Goal: Task Accomplishment & Management: Manage account settings

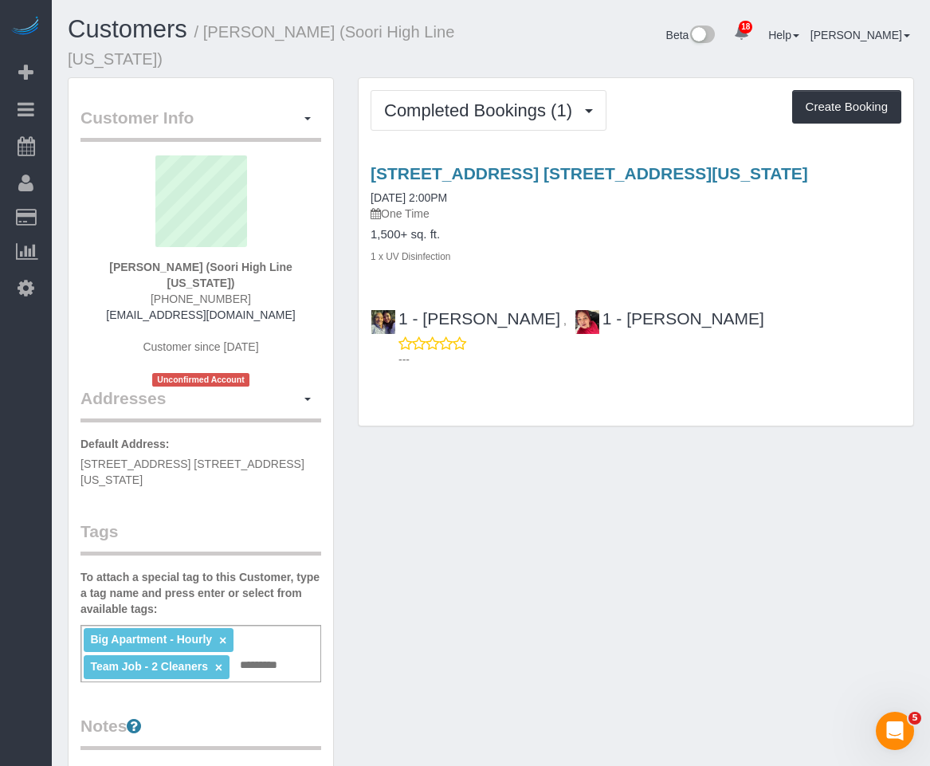
click at [431, 677] on div "Customer Info Edit Contact Info Send Message Email Preferences Special Sales Ta…" at bounding box center [491, 665] width 870 height 1177
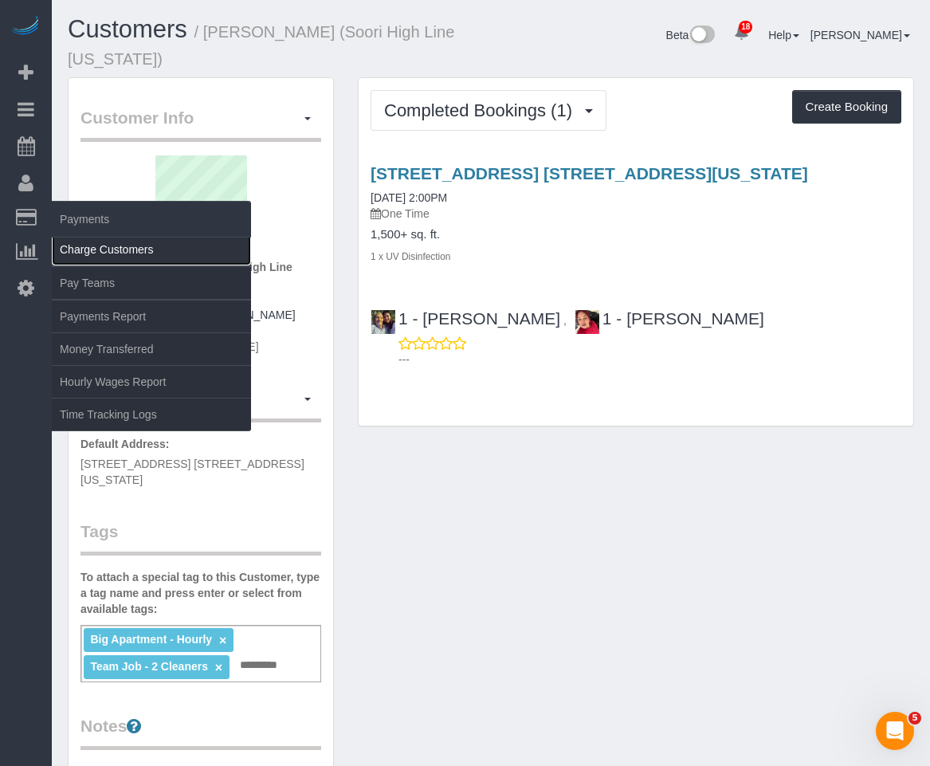
click at [102, 238] on link "Charge Customers" at bounding box center [151, 249] width 199 height 32
select select
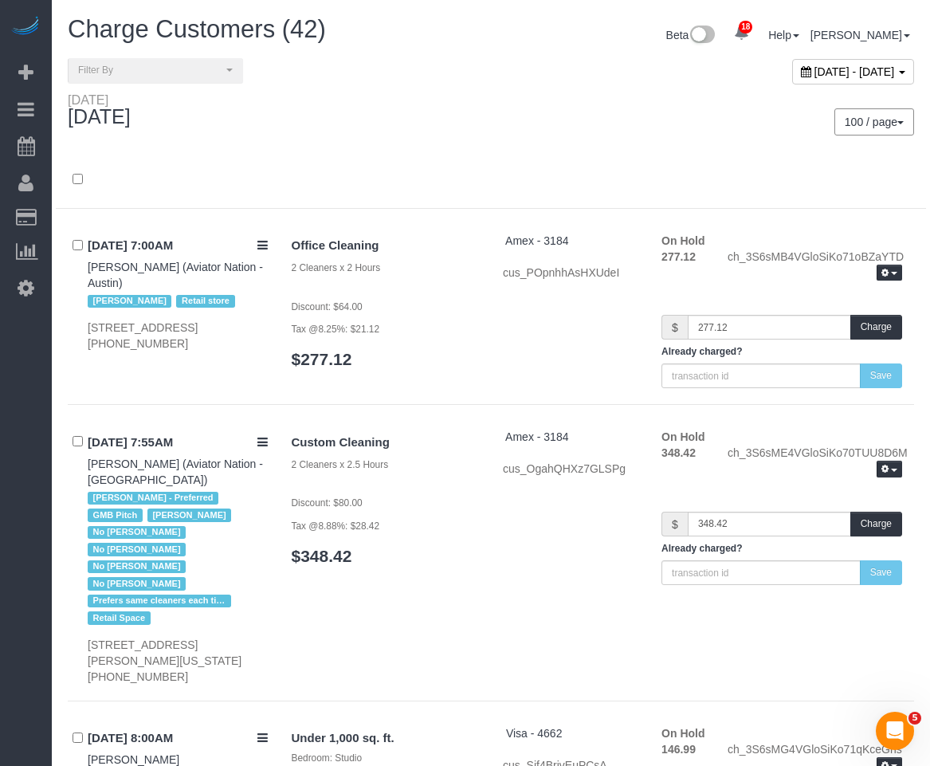
click at [792, 82] on div "[DATE] - [DATE]" at bounding box center [853, 71] width 122 height 25
type input "**********"
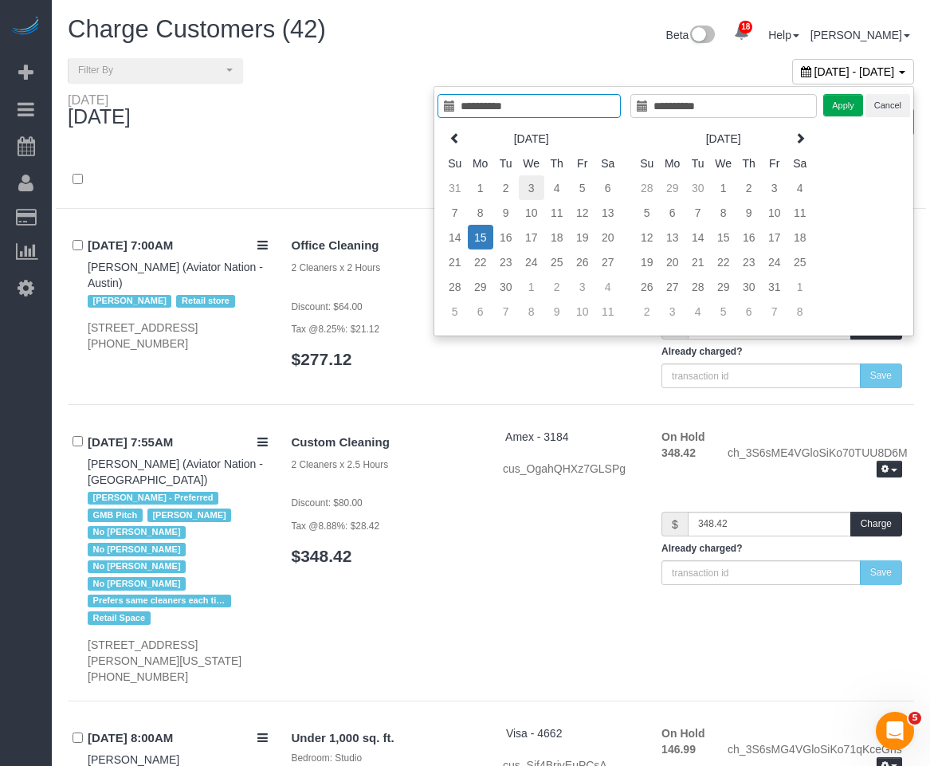
type input "**********"
click at [527, 188] on td "3" at bounding box center [531, 187] width 25 height 25
type input "**********"
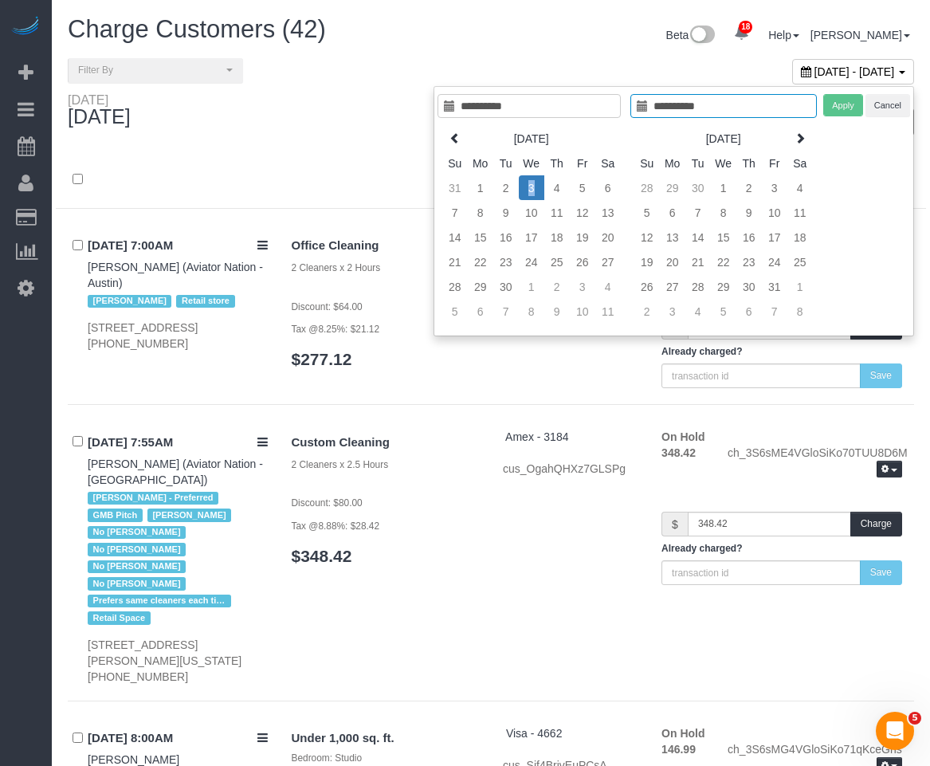
click at [527, 188] on td "3" at bounding box center [531, 187] width 25 height 25
type input "**********"
click at [837, 100] on button "Apply" at bounding box center [843, 105] width 40 height 23
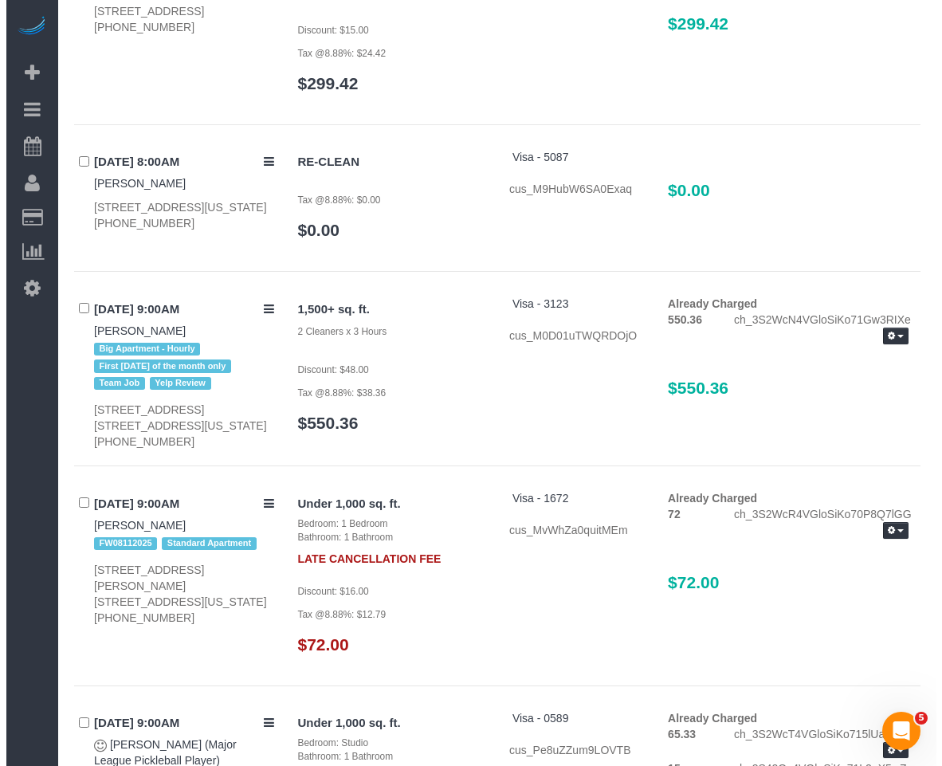
scroll to position [7571, 0]
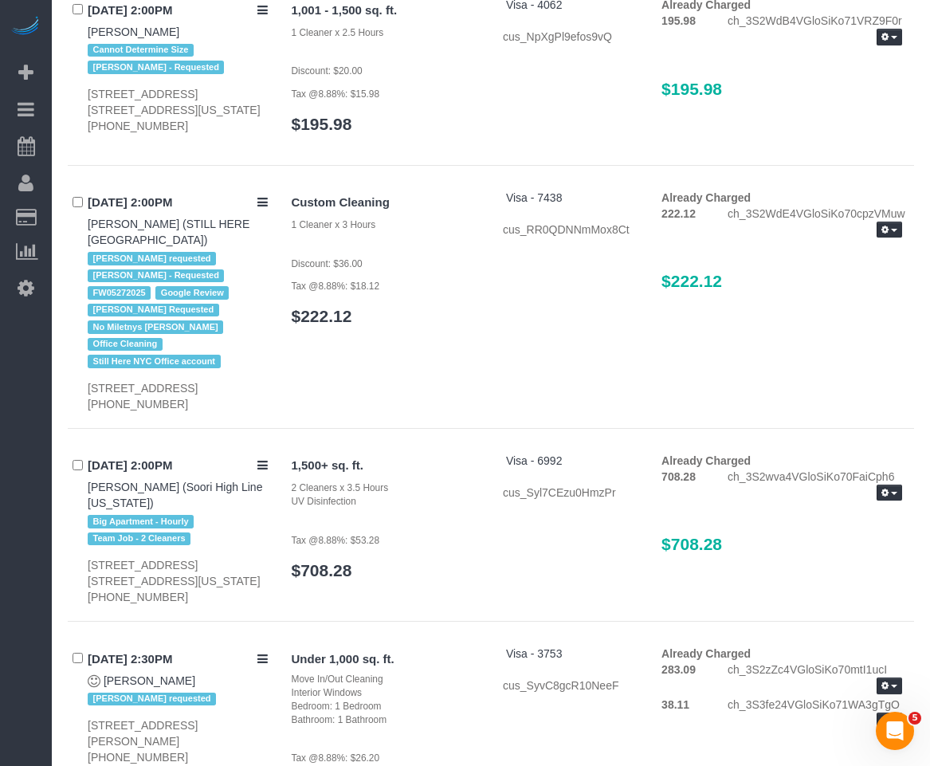
click at [256, 453] on div "[DATE] 2:00PM [PERSON_NAME] (Soori High Line [US_STATE]) Big Apartment - Hourly…" at bounding box center [174, 529] width 212 height 152
click at [893, 484] on button "button" at bounding box center [888, 492] width 25 height 17
click at [826, 530] on link "Send Invoice" at bounding box center [838, 540] width 126 height 21
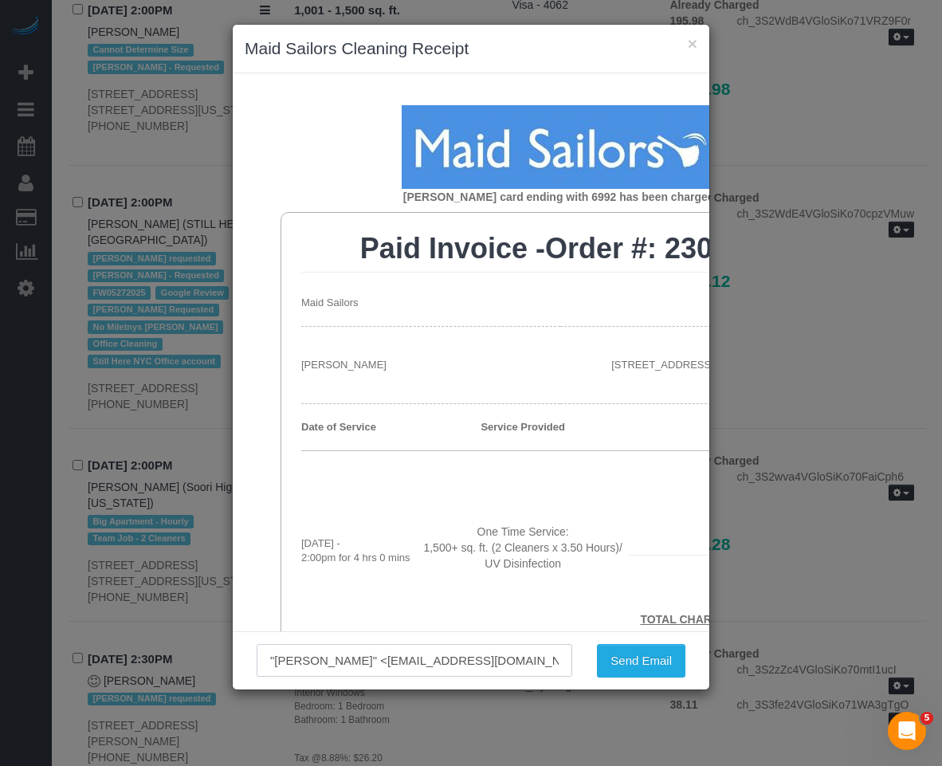
drag, startPoint x: 371, startPoint y: 660, endPoint x: 539, endPoint y: 658, distance: 167.3
click at [539, 658] on input ""[PERSON_NAME]" <[EMAIL_ADDRESS][DOMAIN_NAME]>" at bounding box center [414, 660] width 315 height 33
click at [449, 661] on input ""[PERSON_NAME]" <[EMAIL_ADDRESS][DOMAIN_NAME]>" at bounding box center [414, 660] width 315 height 33
drag, startPoint x: 536, startPoint y: 655, endPoint x: 378, endPoint y: 656, distance: 158.5
click at [378, 656] on input ""[PERSON_NAME]" <[EMAIL_ADDRESS][DOMAIN_NAME]>" at bounding box center [414, 660] width 315 height 33
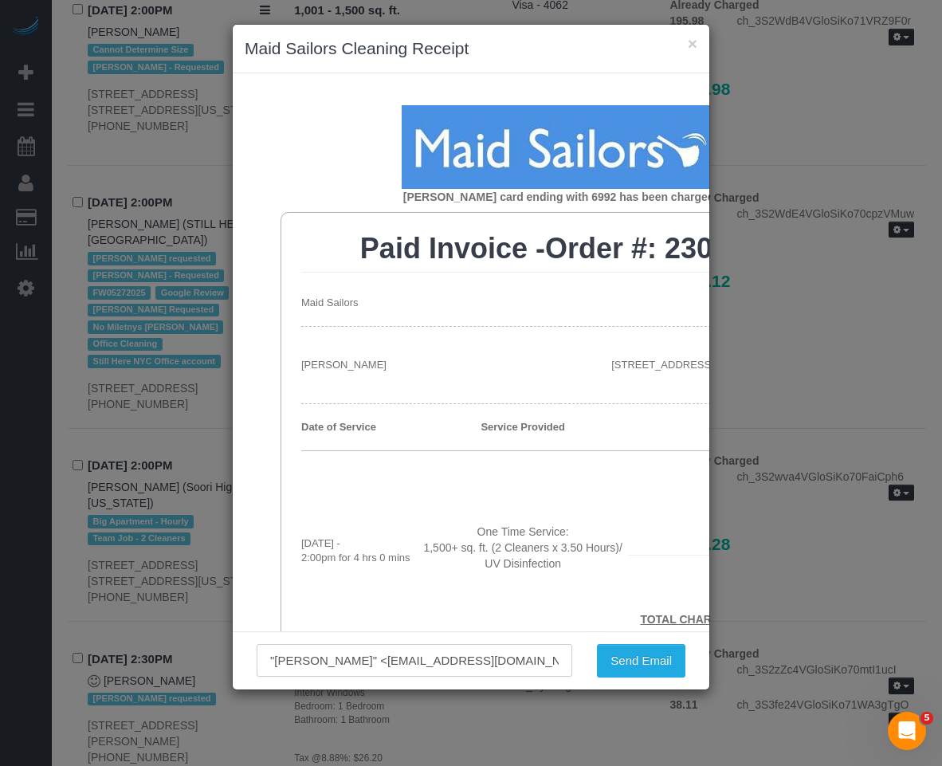
paste input "admin@w29highline"
click at [539, 663] on input ""[PERSON_NAME]" <[EMAIL_ADDRESS][DOMAIN_NAME]>" at bounding box center [414, 660] width 315 height 33
type input ""[PERSON_NAME]" <[EMAIL_ADDRESS][DOMAIN_NAME]>"
click at [691, 51] on button "×" at bounding box center [693, 43] width 10 height 17
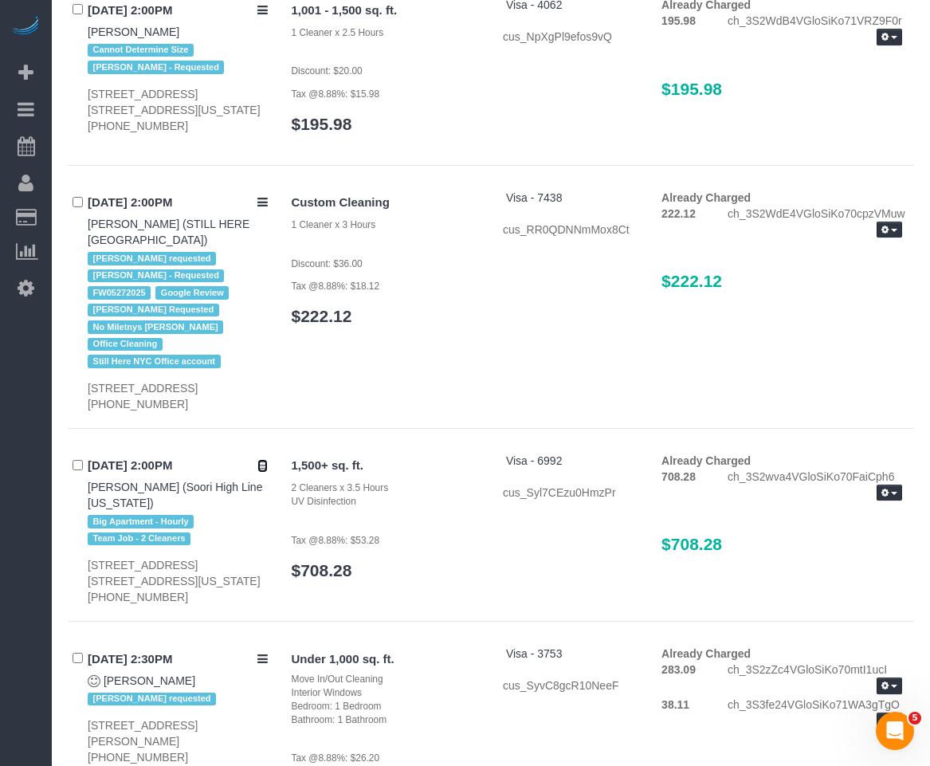
click at [260, 459] on icon at bounding box center [262, 465] width 10 height 12
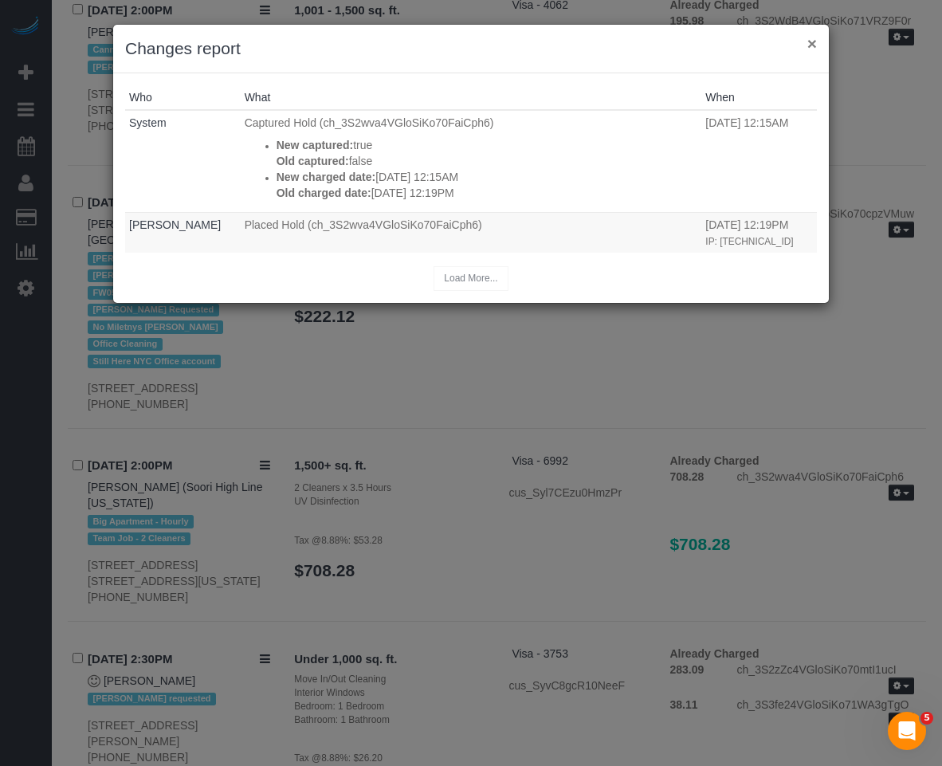
click at [807, 51] on button "×" at bounding box center [812, 43] width 10 height 17
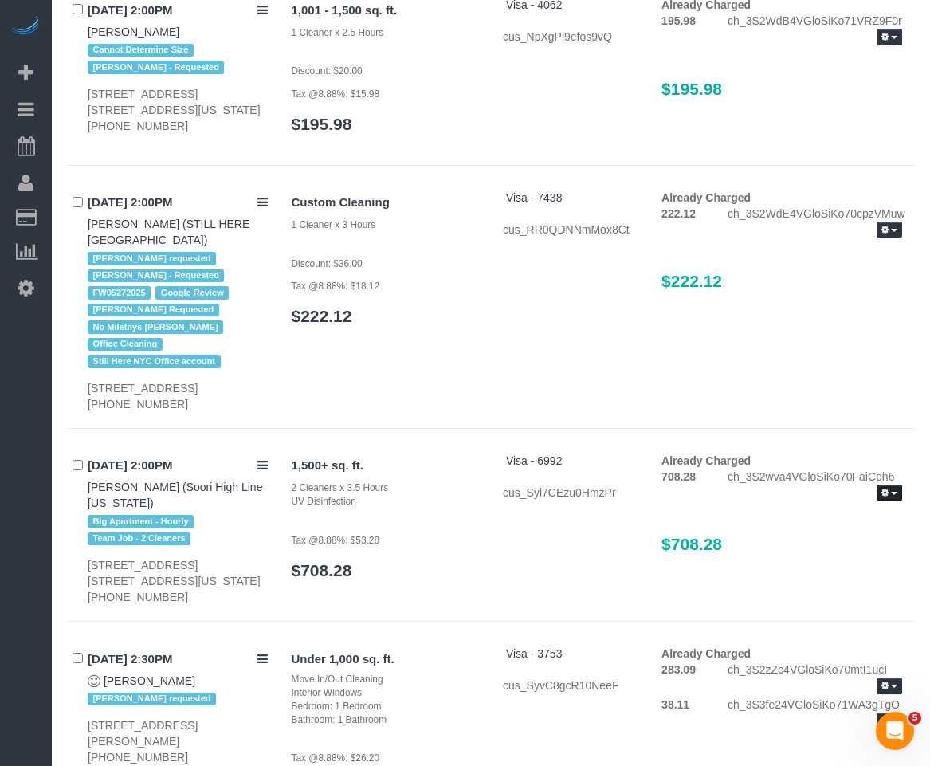
click at [888, 484] on button "button" at bounding box center [888, 492] width 25 height 17
click at [797, 530] on link "Send Invoice" at bounding box center [838, 540] width 126 height 21
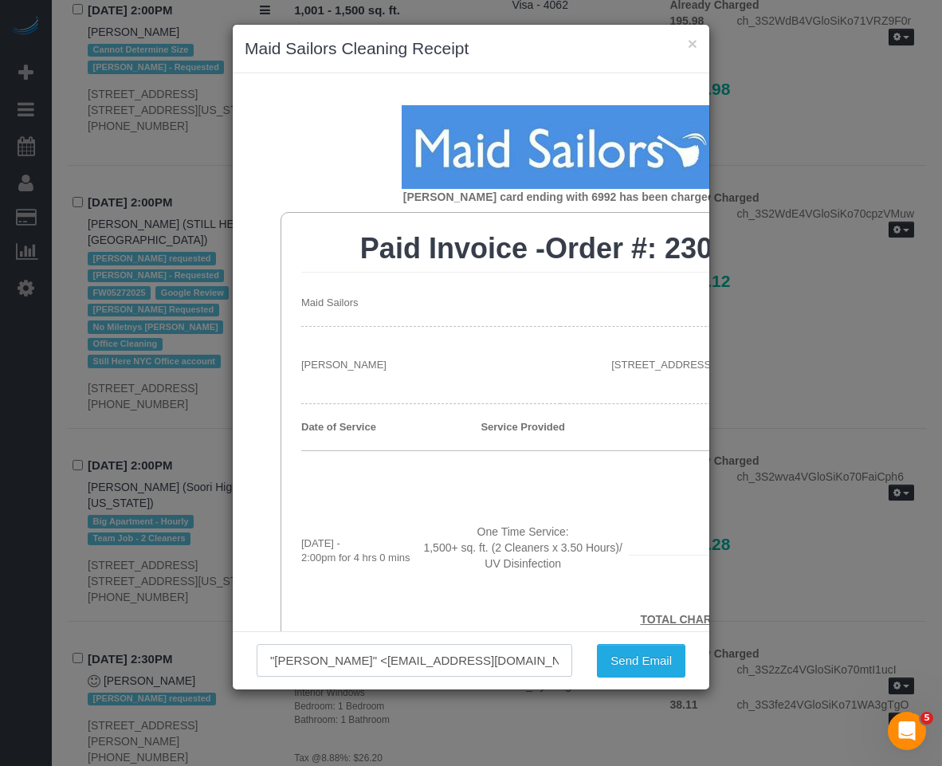
drag, startPoint x: 371, startPoint y: 660, endPoint x: 534, endPoint y: 671, distance: 162.9
click at [534, 671] on input ""[PERSON_NAME]" <[EMAIL_ADDRESS][DOMAIN_NAME]>" at bounding box center [414, 660] width 315 height 33
paste input "admin@w29highline"
type input ""[PERSON_NAME]" <[EMAIL_ADDRESS][DOMAIN_NAME]>"
click at [578, 666] on div ""[PERSON_NAME]" <[EMAIL_ADDRESS][DOMAIN_NAME]>" at bounding box center [414, 660] width 339 height 33
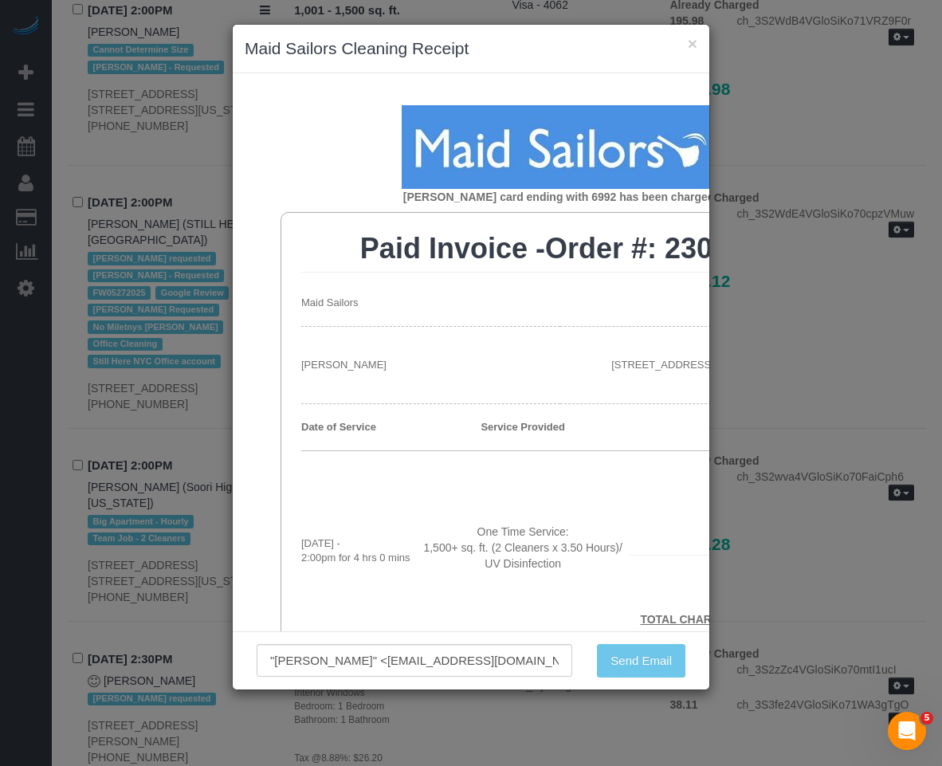
click at [633, 667] on div "Send Email" at bounding box center [640, 660] width 113 height 33
click at [554, 661] on input ""[PERSON_NAME]" <[EMAIL_ADDRESS][DOMAIN_NAME]>" at bounding box center [414, 660] width 315 height 33
click at [620, 661] on div "Send Email" at bounding box center [640, 660] width 113 height 33
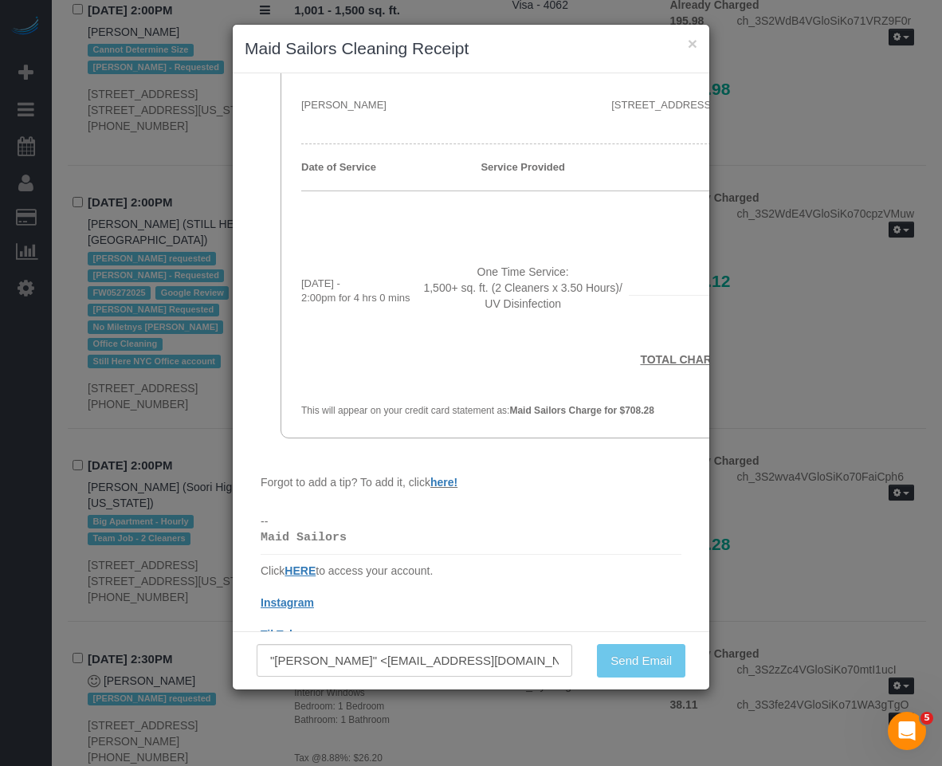
scroll to position [296, 0]
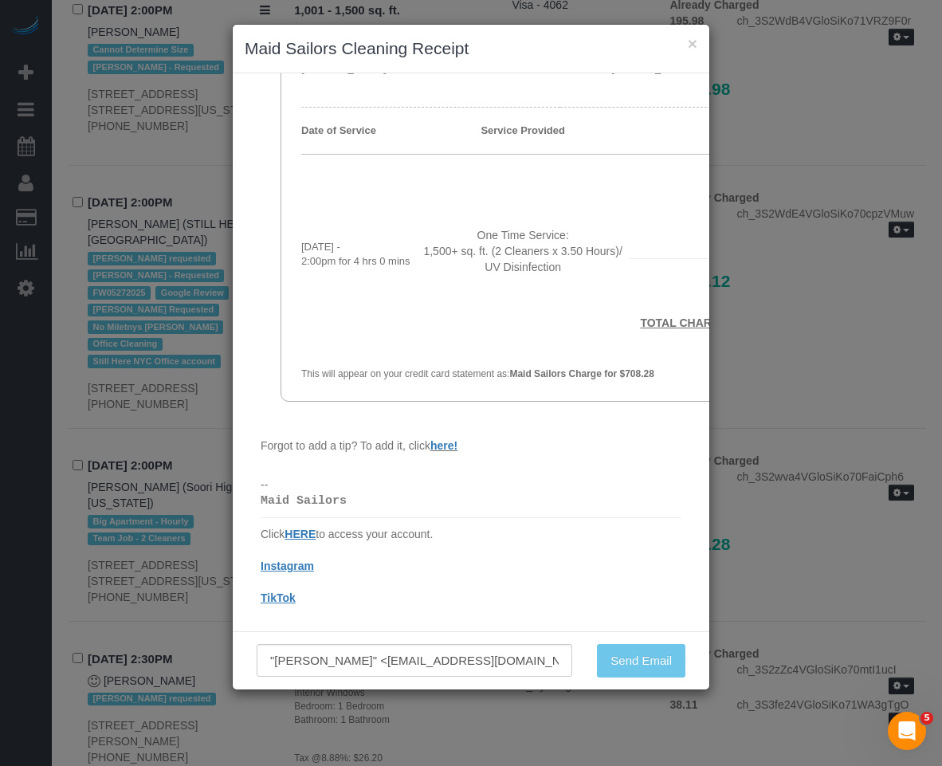
click at [580, 659] on div ""[PERSON_NAME]" <[EMAIL_ADDRESS][DOMAIN_NAME]>" at bounding box center [414, 660] width 339 height 33
click at [586, 661] on div "Send Email" at bounding box center [640, 660] width 113 height 33
click at [618, 666] on div "Send Email" at bounding box center [640, 660] width 113 height 33
click at [693, 52] on button "×" at bounding box center [693, 43] width 10 height 17
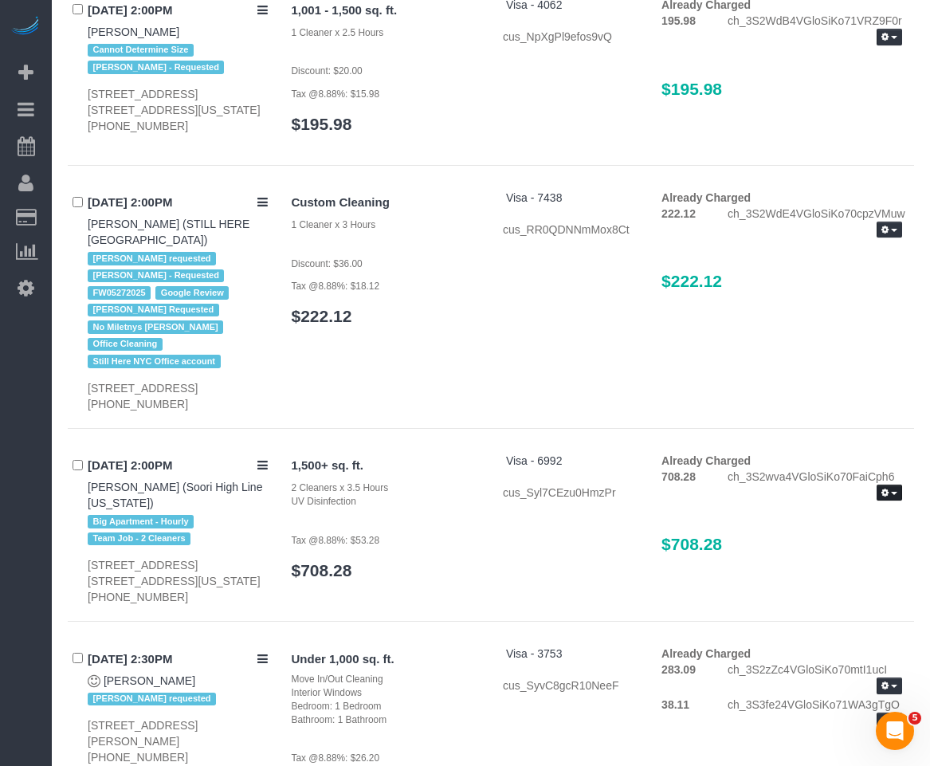
click at [887, 488] on icon "button" at bounding box center [884, 492] width 7 height 9
click at [874, 530] on link "Send Invoice" at bounding box center [838, 540] width 126 height 21
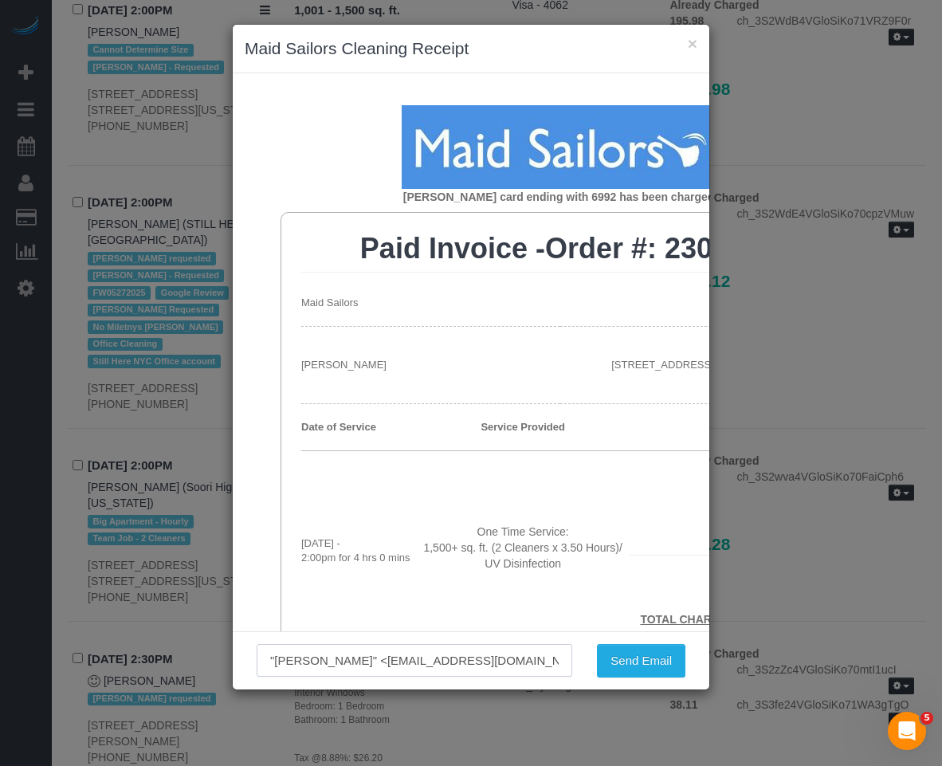
drag, startPoint x: 536, startPoint y: 666, endPoint x: 370, endPoint y: 667, distance: 165.7
click at [370, 667] on input ""[PERSON_NAME]" <[EMAIL_ADDRESS][DOMAIN_NAME]>" at bounding box center [414, 660] width 315 height 33
paste input "admin@w29highline"
click at [560, 650] on input ""[PERSON_NAME]" <[EMAIL_ADDRESS][DOMAIN_NAME]>" at bounding box center [414, 660] width 315 height 33
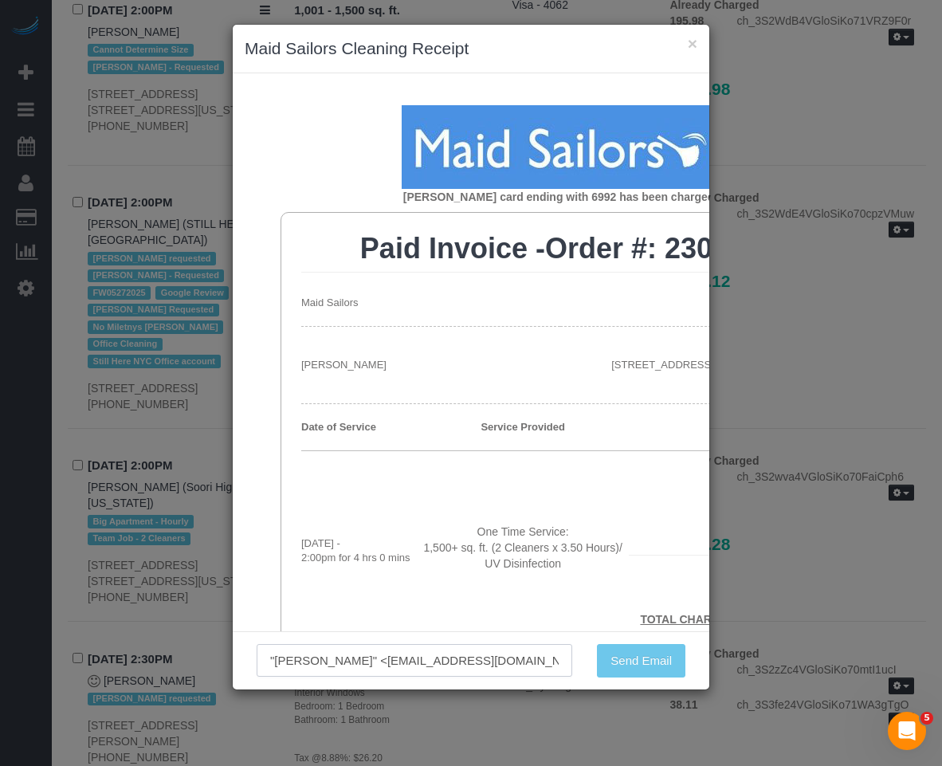
click at [557, 663] on input ""[PERSON_NAME]" <[EMAIL_ADDRESS][DOMAIN_NAME]>" at bounding box center [414, 660] width 315 height 33
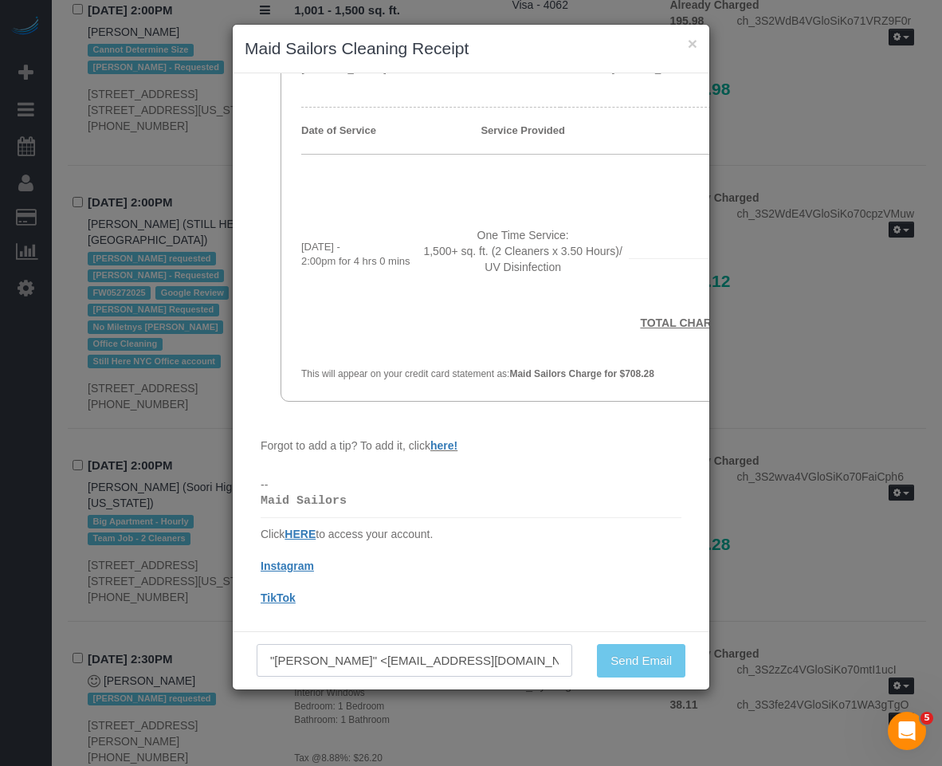
click at [365, 660] on input ""[PERSON_NAME]" <[EMAIL_ADDRESS][DOMAIN_NAME]>" at bounding box center [414, 660] width 315 height 33
click at [543, 662] on input ""[PERSON_NAME]" <[EMAIL_ADDRESS][DOMAIN_NAME]>" at bounding box center [414, 660] width 315 height 33
click at [418, 660] on input ""[PERSON_NAME]" <[EMAIL_ADDRESS][DOMAIN_NAME]>" at bounding box center [414, 660] width 315 height 33
click at [511, 660] on input ""[PERSON_NAME]" <[EMAIL_ADDRESS][DOMAIN_NAME]>" at bounding box center [414, 660] width 315 height 33
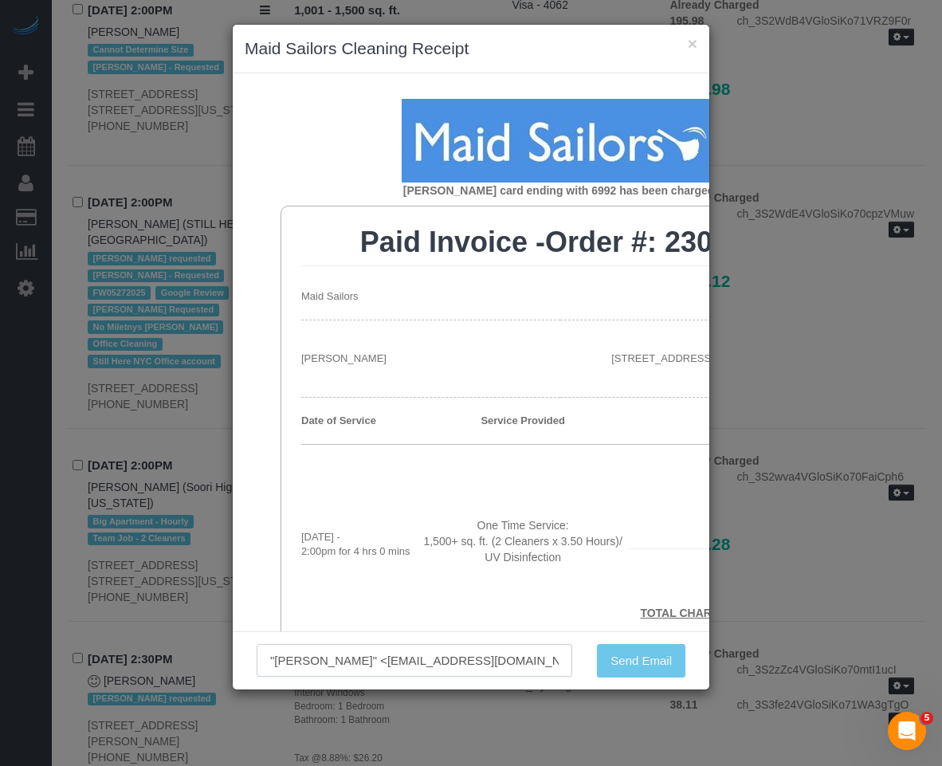
scroll to position [0, 0]
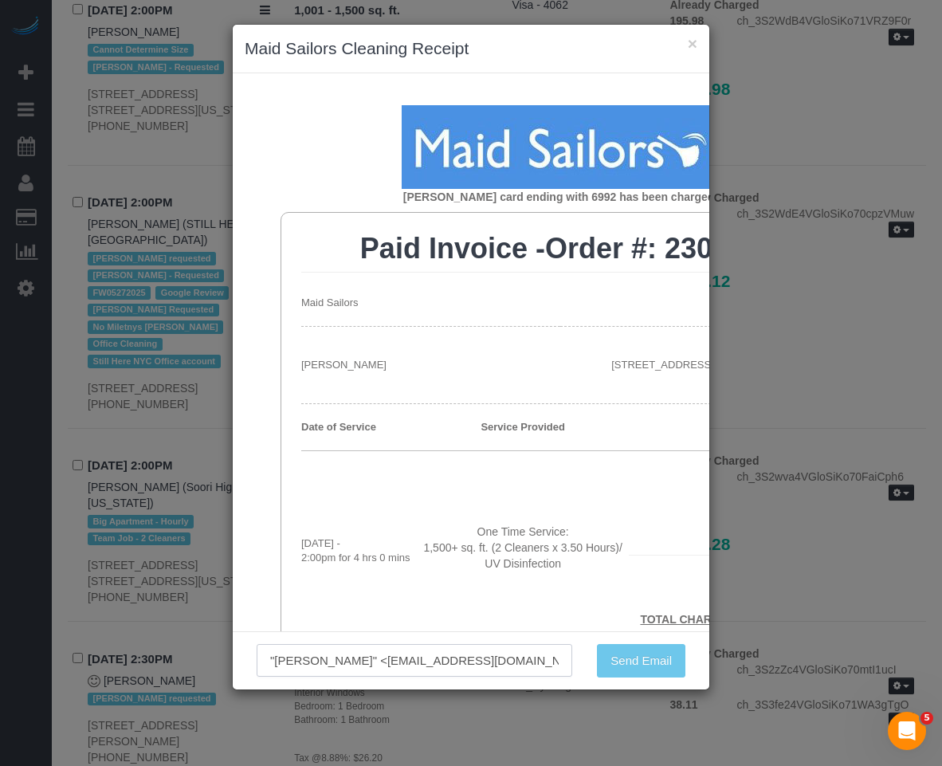
drag, startPoint x: 527, startPoint y: 661, endPoint x: 52, endPoint y: 661, distance: 474.8
click at [52, 661] on div "× Maid Sailors Cleaning Receipt [PERSON_NAME] card ending with 6992 has been ch…" at bounding box center [471, 383] width 942 height 766
paste input "[EMAIL_ADDRESS][DOMAIN_NAME]"
type input "[EMAIL_ADDRESS][DOMAIN_NAME]"
click at [477, 639] on div "[EMAIL_ADDRESS][DOMAIN_NAME] Send Email" at bounding box center [471, 660] width 476 height 58
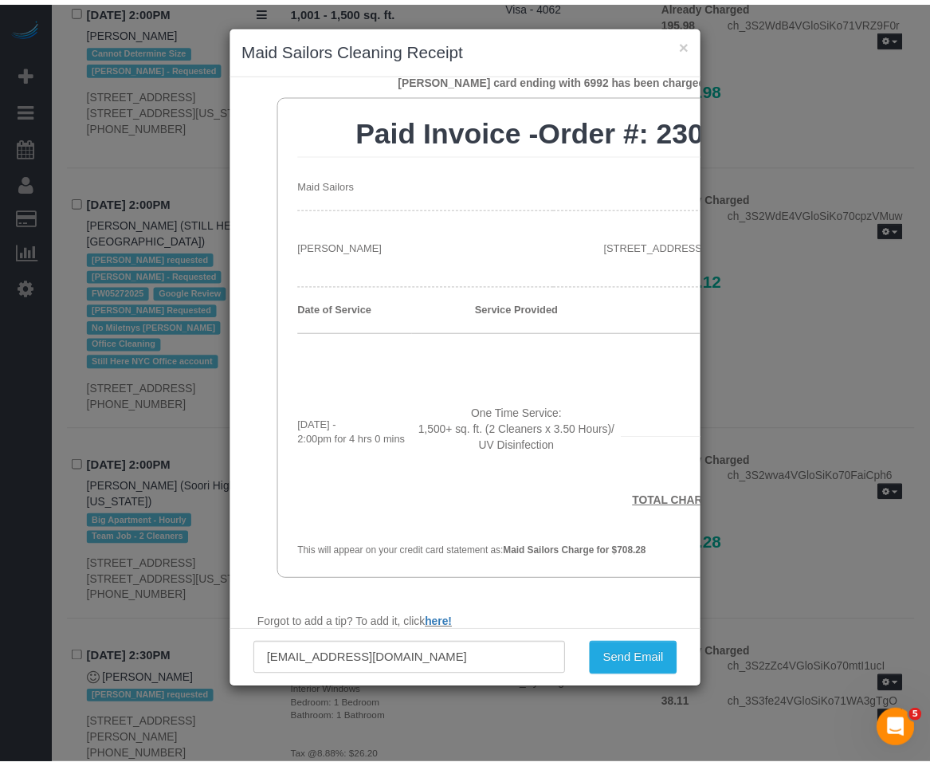
scroll to position [159, 0]
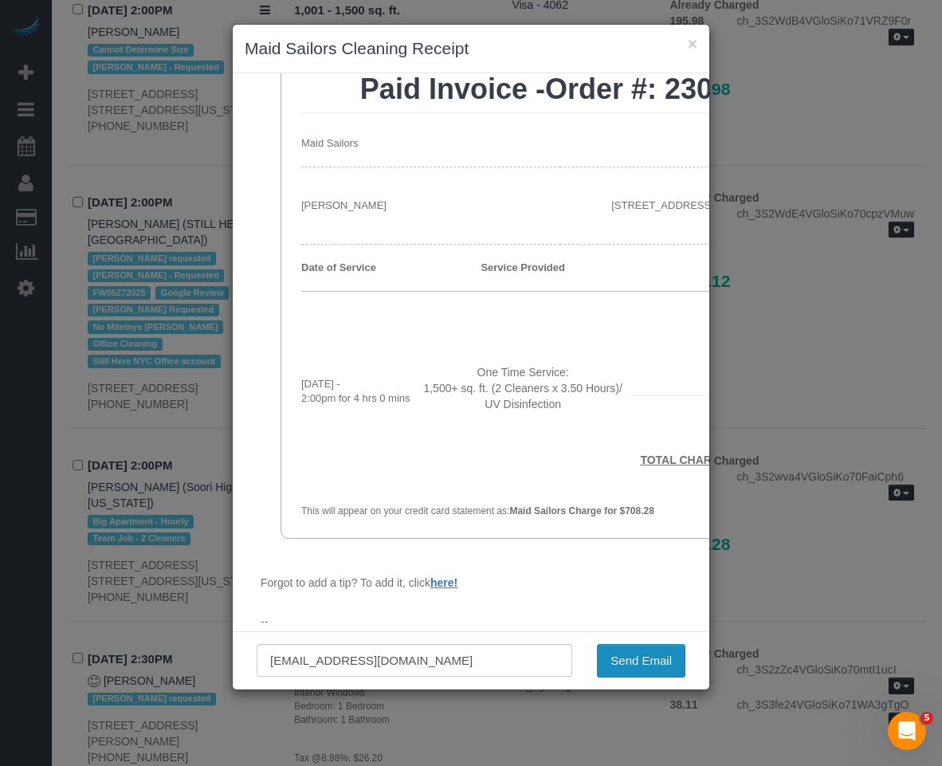
click at [668, 659] on button "Send Email" at bounding box center [641, 660] width 88 height 33
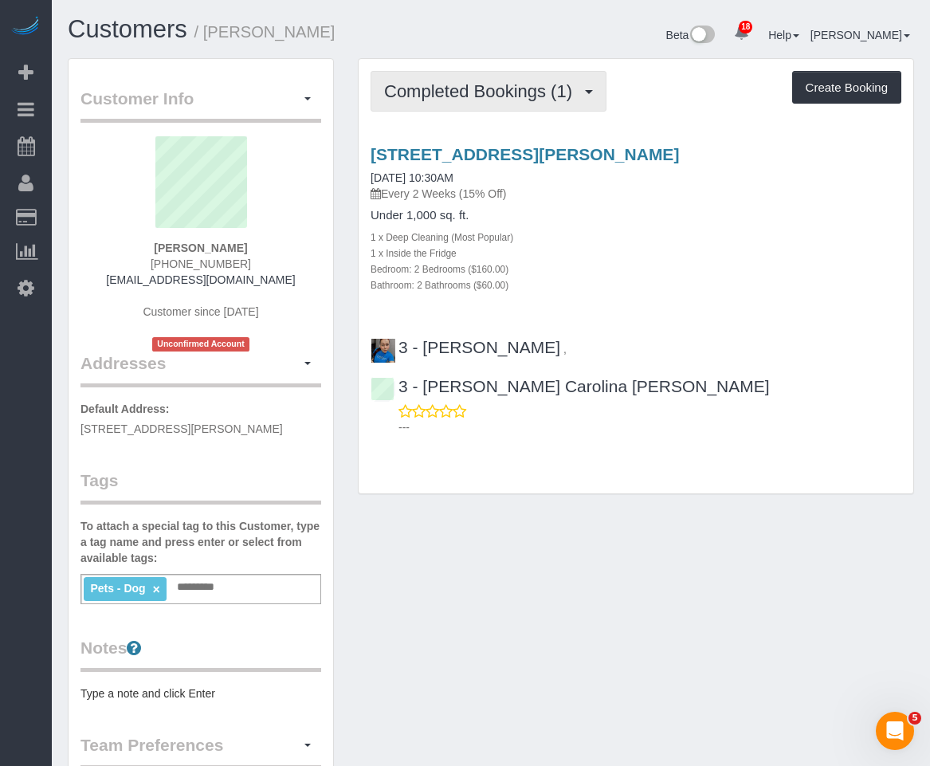
click at [507, 82] on span "Completed Bookings (1)" at bounding box center [482, 91] width 196 height 20
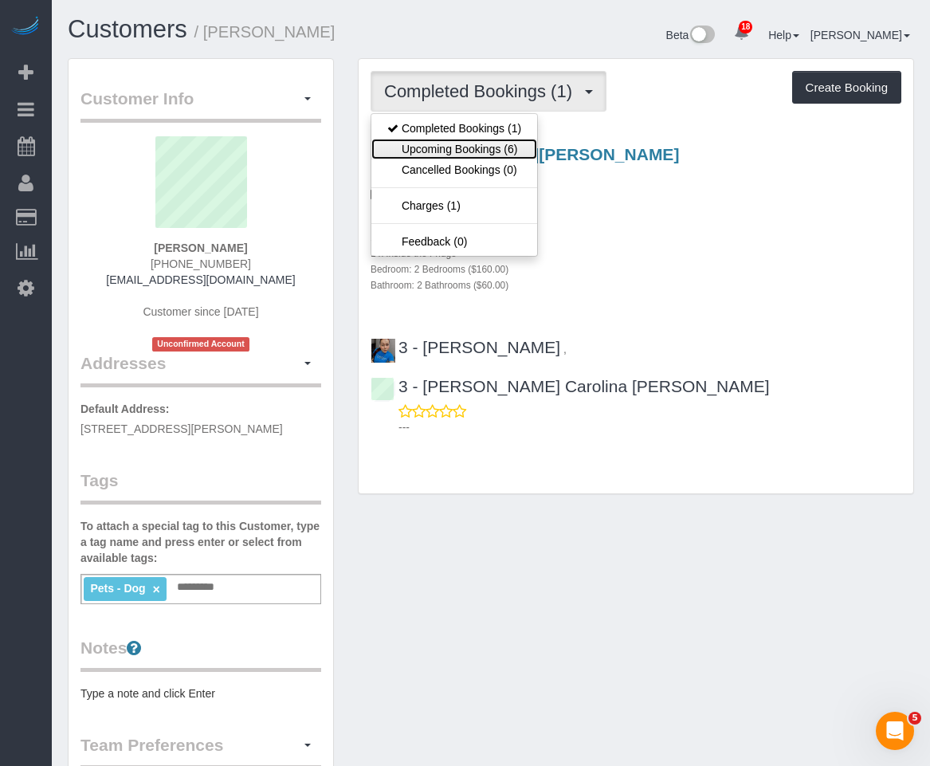
click at [453, 141] on link "Upcoming Bookings (6)" at bounding box center [454, 149] width 166 height 21
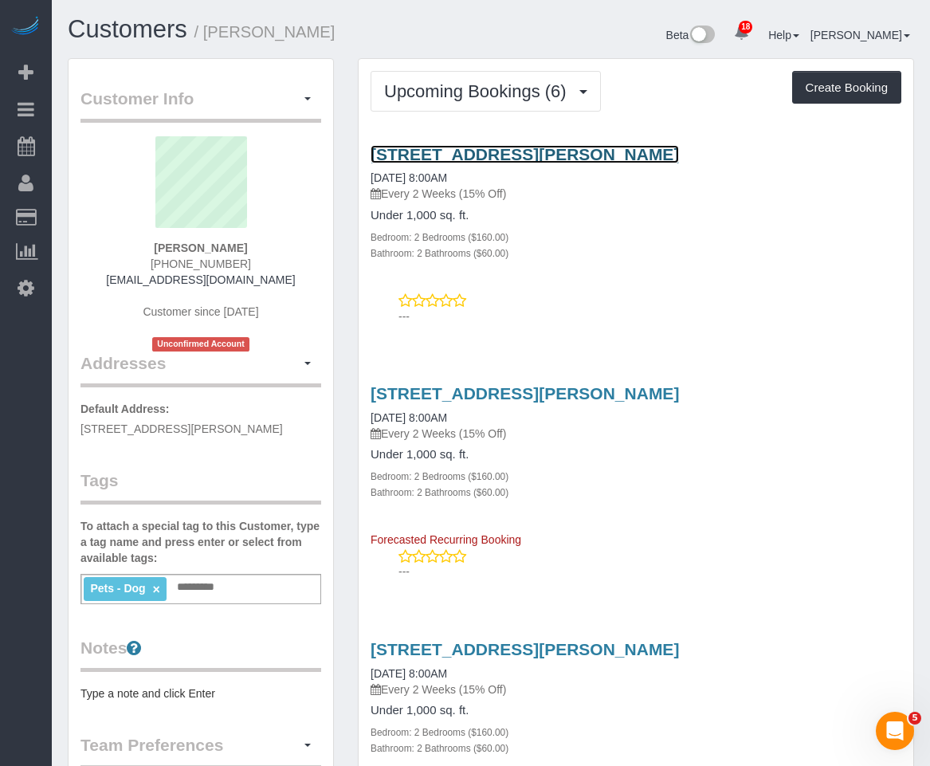
click at [632, 155] on link "436 Carroll Street, Apt. 604, Brooklyn, NY 11215" at bounding box center [524, 154] width 308 height 18
click at [311, 96] on button "button" at bounding box center [307, 99] width 27 height 25
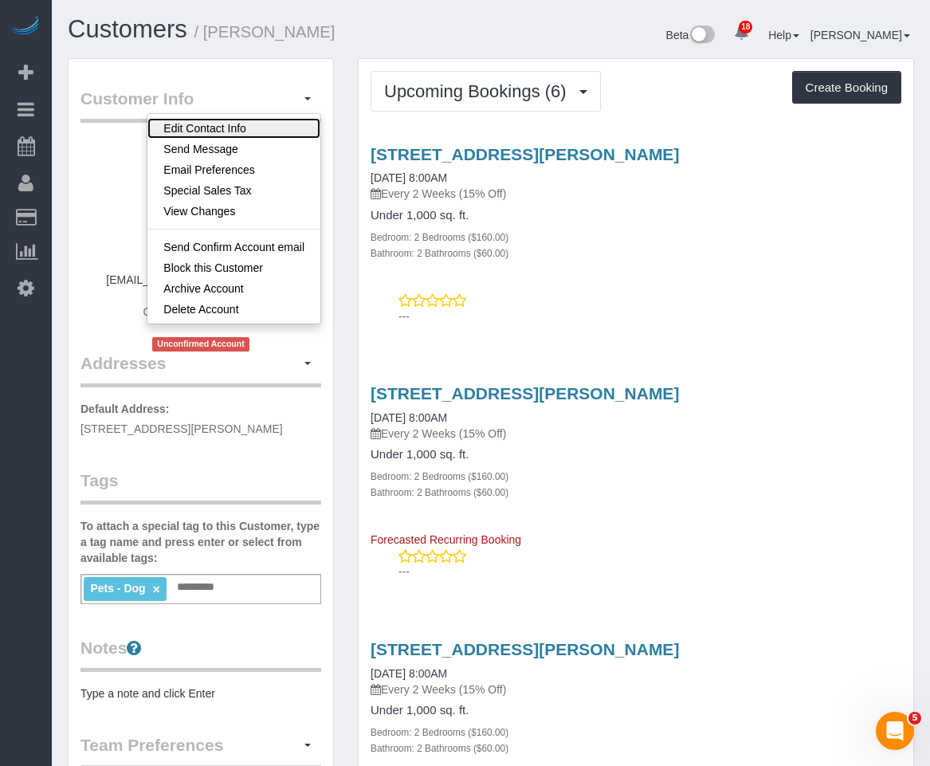
click at [277, 121] on link "Edit Contact Info" at bounding box center [233, 128] width 173 height 21
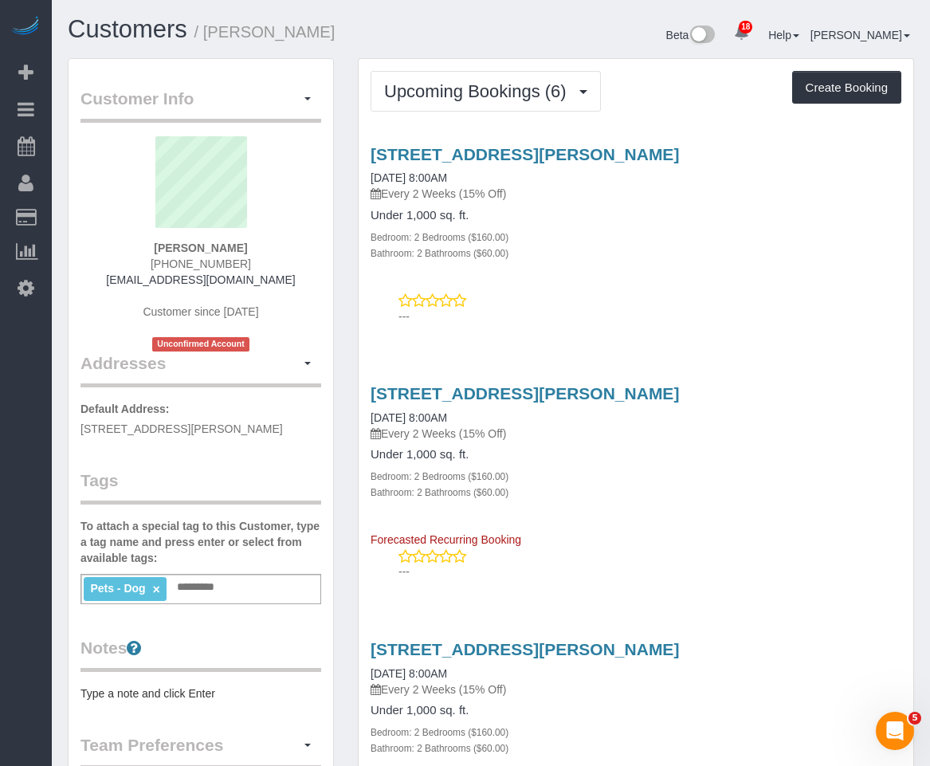
select select "NY"
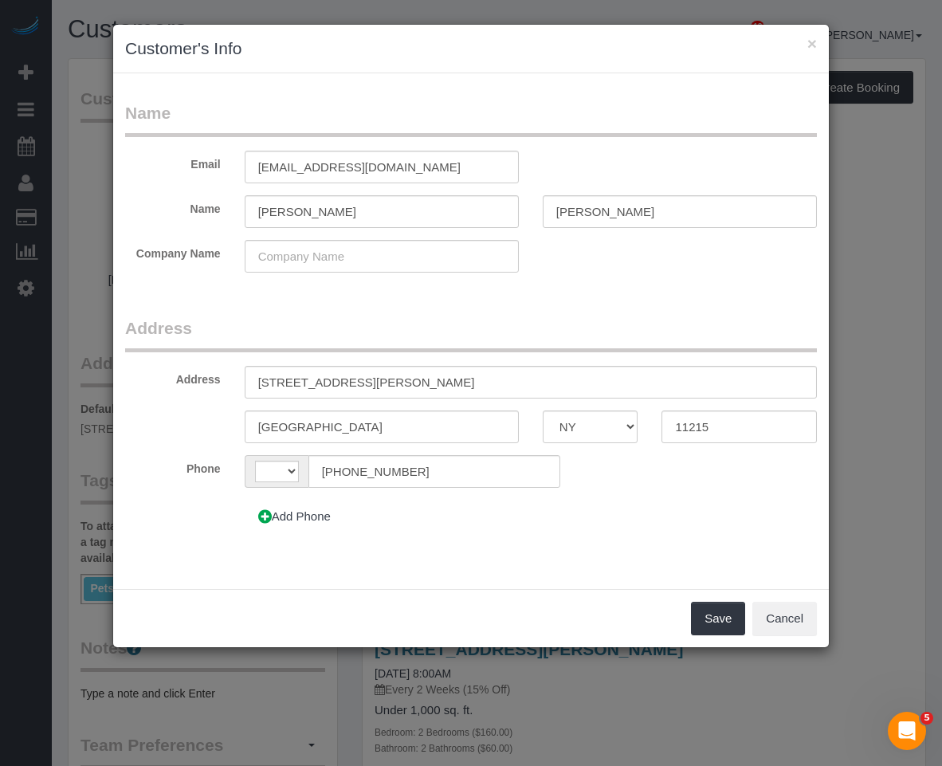
select select "string:US"
click at [429, 257] on input "text" at bounding box center [382, 256] width 274 height 33
paste input "Bonjean Law Group"
type input "Bonjean Law Group"
click at [705, 624] on button "Save" at bounding box center [718, 617] width 54 height 33
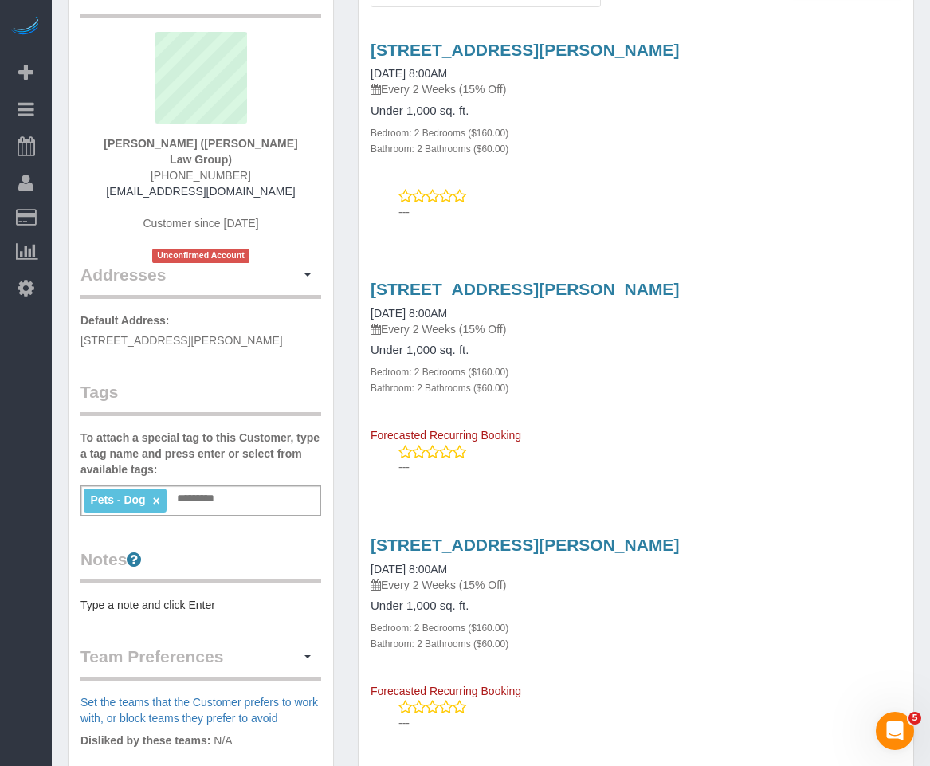
scroll to position [80, 0]
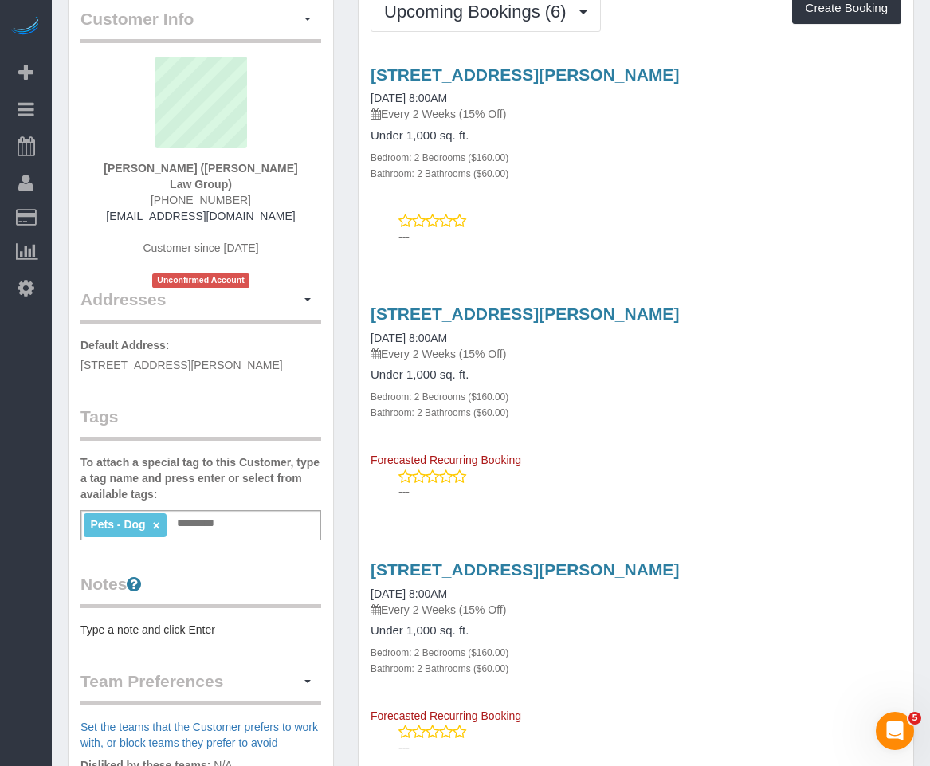
click at [158, 359] on span "436 Carroll Street, Apt. 604, Brooklyn, NY 11215" at bounding box center [181, 365] width 202 height 13
drag, startPoint x: 84, startPoint y: 350, endPoint x: 296, endPoint y: 372, distance: 213.1
click at [285, 376] on div "Customer Info Edit Contact Info Send Message Email Preferences Special Sales Ta…" at bounding box center [201, 521] width 264 height 1085
click at [304, 370] on div "Customer Info Edit Contact Info Send Message Email Preferences Special Sales Ta…" at bounding box center [201, 521] width 264 height 1085
drag, startPoint x: 319, startPoint y: 352, endPoint x: 57, endPoint y: 342, distance: 262.3
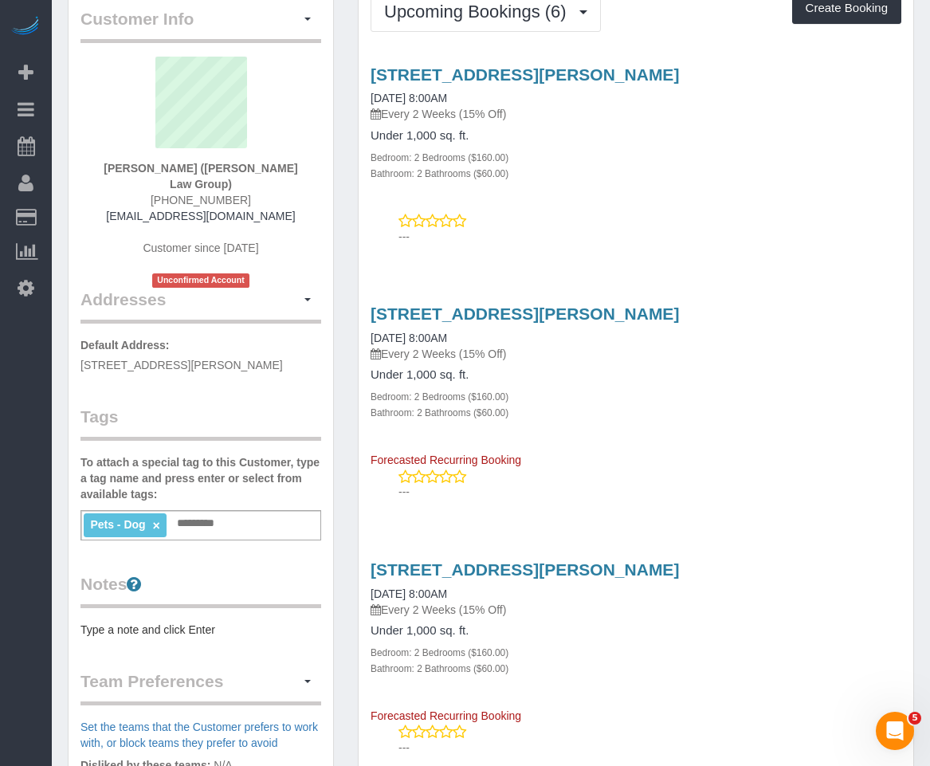
click at [57, 342] on div "Customer Info Edit Contact Info Send Message Email Preferences Special Sales Ta…" at bounding box center [201, 529] width 290 height 1103
copy span "436 Carroll Street, Apt. 604, Brooklyn, NY 11215"
click at [159, 621] on pre "Type a note and click Enter" at bounding box center [200, 629] width 241 height 16
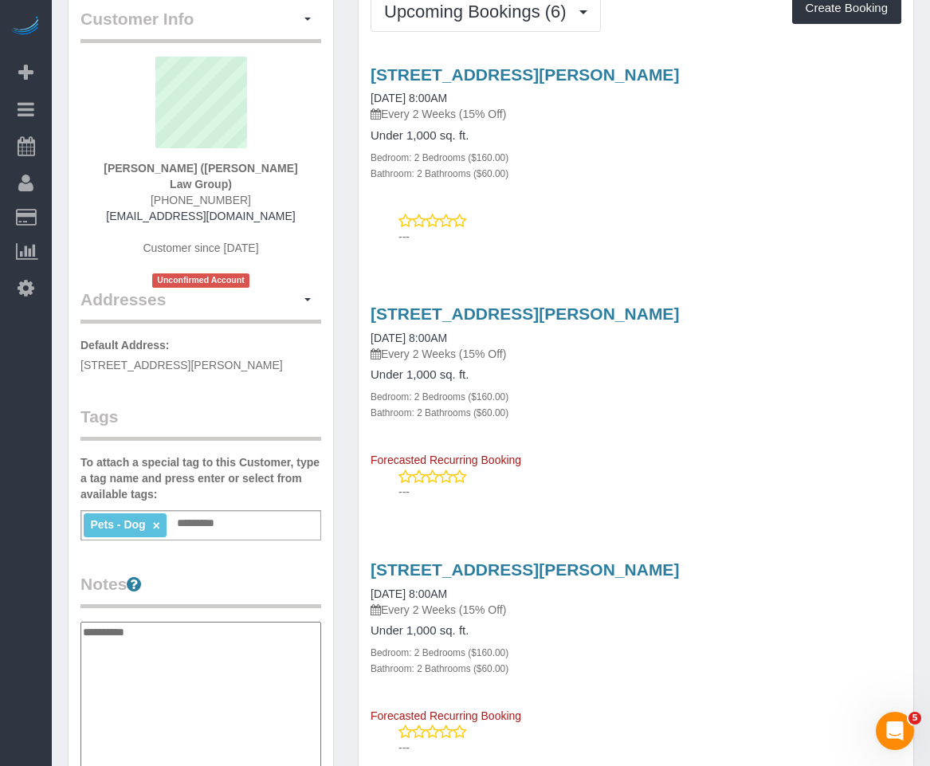
type textarea "**********"
click at [195, 513] on input "text" at bounding box center [200, 523] width 54 height 21
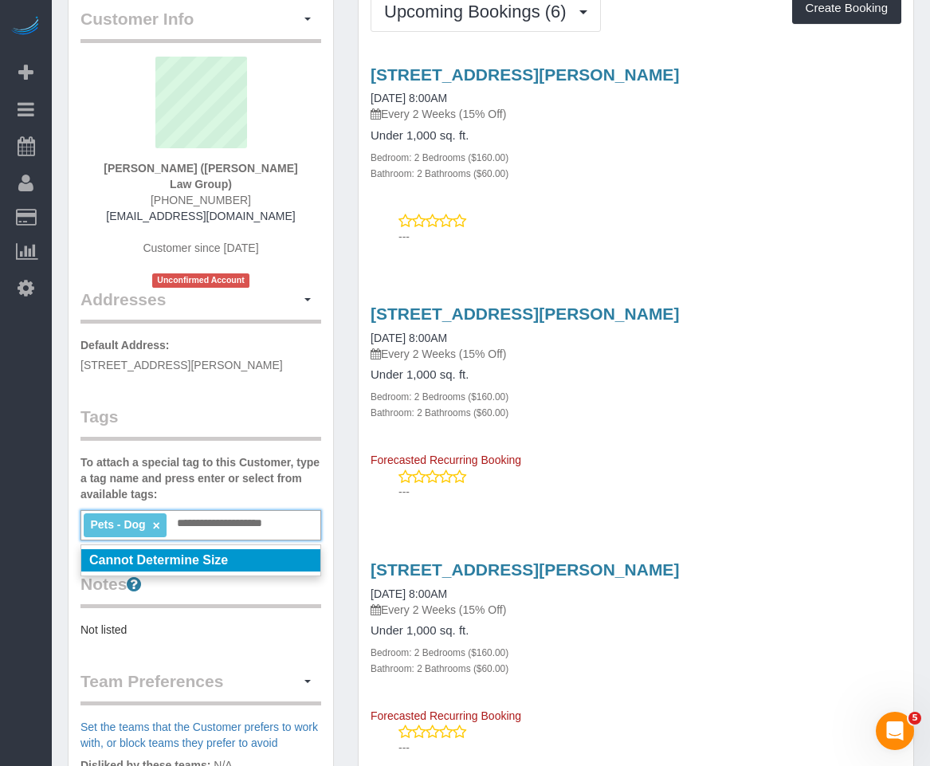
type input "**********"
click at [202, 553] on em "Cannot Determine Size" at bounding box center [158, 560] width 139 height 14
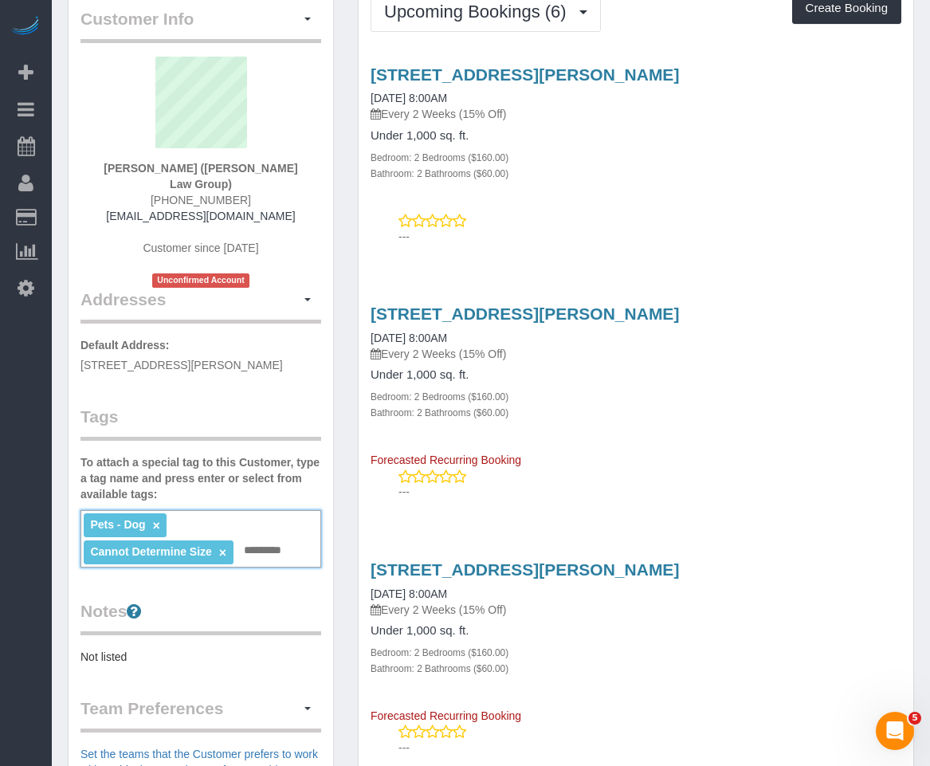
click at [226, 599] on legend "Notes" at bounding box center [200, 617] width 241 height 36
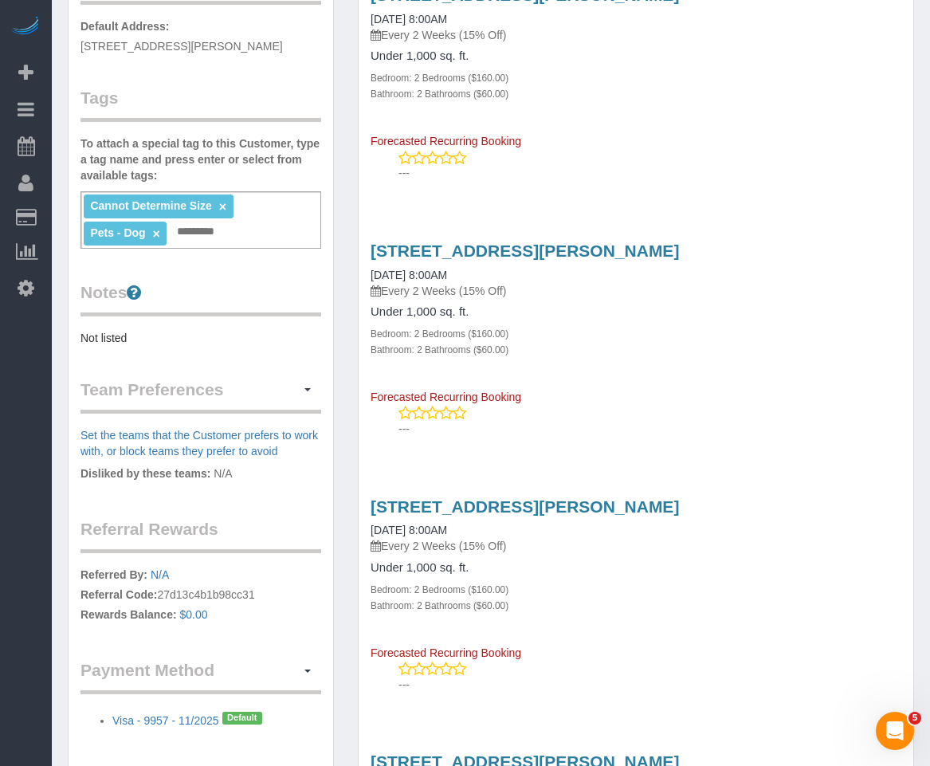
scroll to position [0, 0]
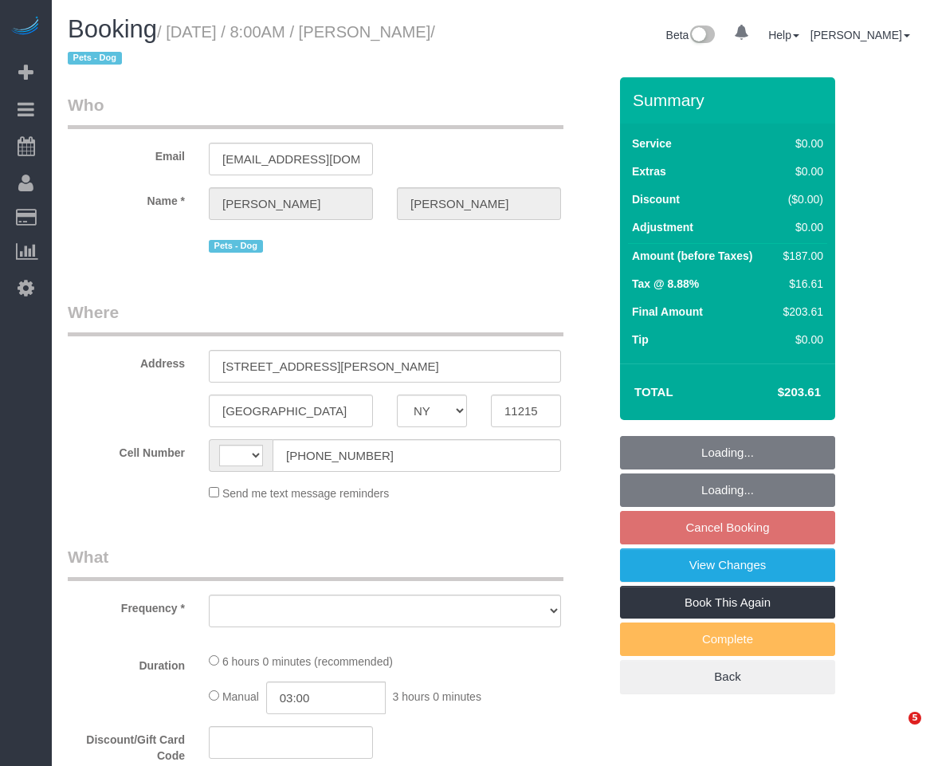
select select "NY"
select select "object:529"
select select "2"
select select "number:89"
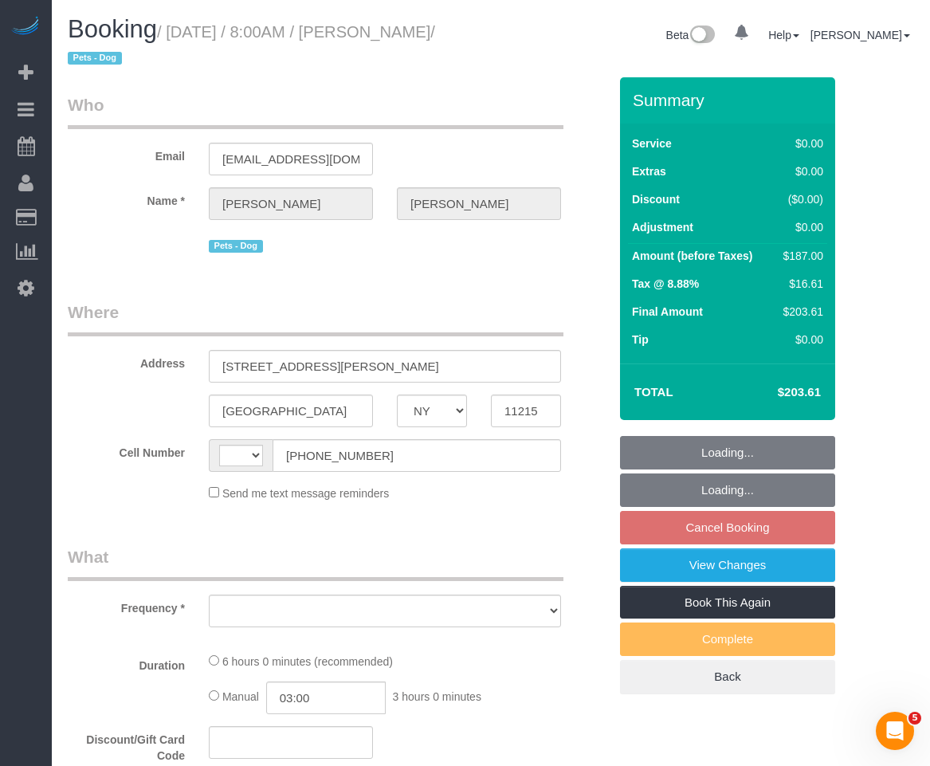
select select "number:90"
select select "number:13"
select select "number:7"
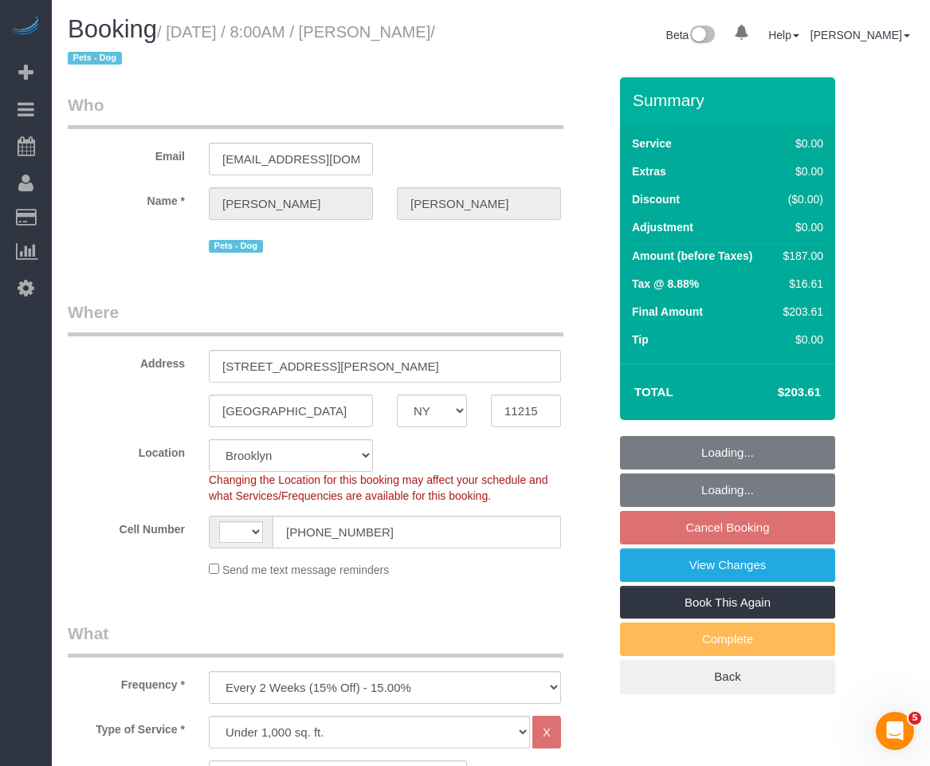
select select "object:1030"
select select "string:US"
select select "spot1"
select select "2"
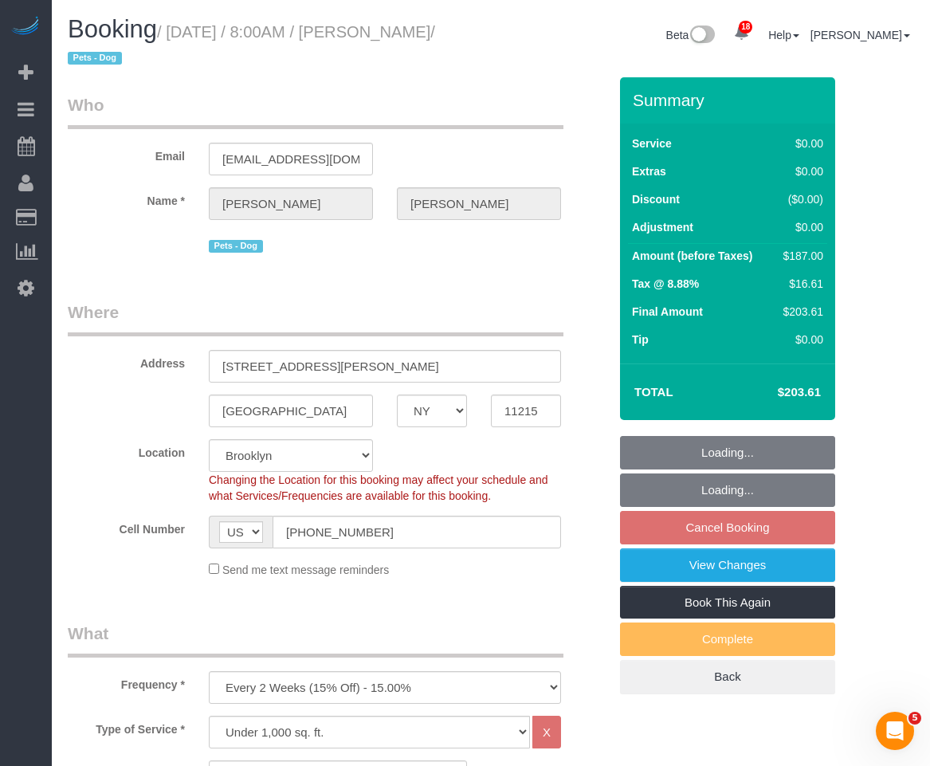
select select "string:stripe-pm_1S3igF4VGloSiKo7ii8H05kM"
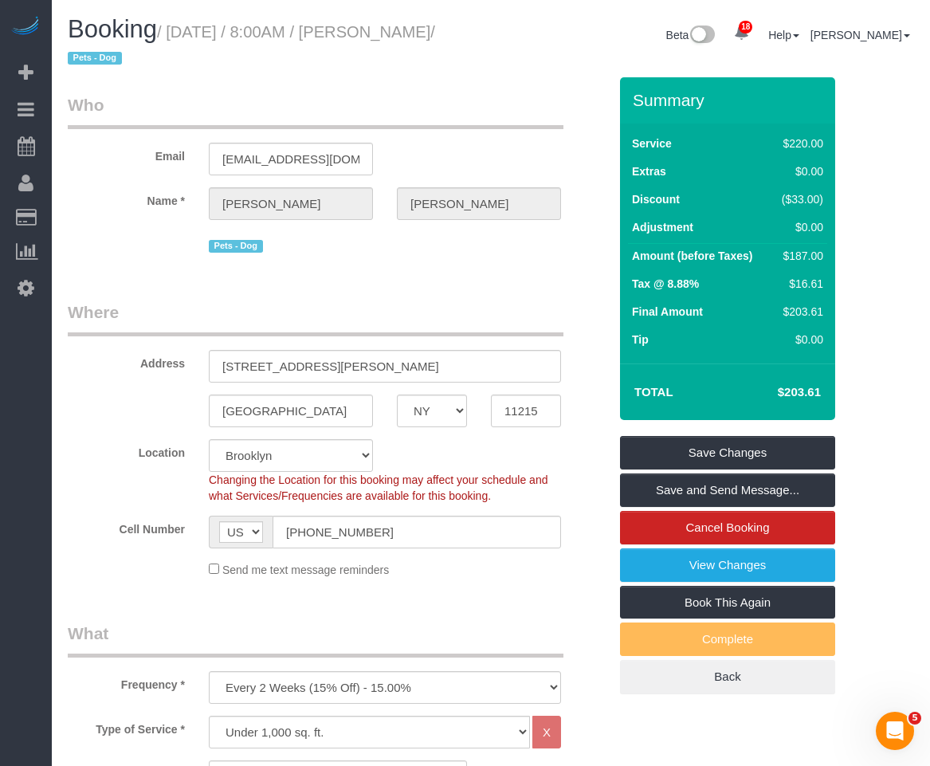
drag, startPoint x: 123, startPoint y: 58, endPoint x: 174, endPoint y: 28, distance: 59.3
click at [174, 28] on small "/ September 19, 2025 / 8:00AM / Miranda Lampke / Pets - Dog" at bounding box center [251, 45] width 367 height 45
click at [488, 68] on div "Booking / September 19, 2025 / 8:00AM / Miranda Lampke / Pets - Dog" at bounding box center [273, 46] width 435 height 61
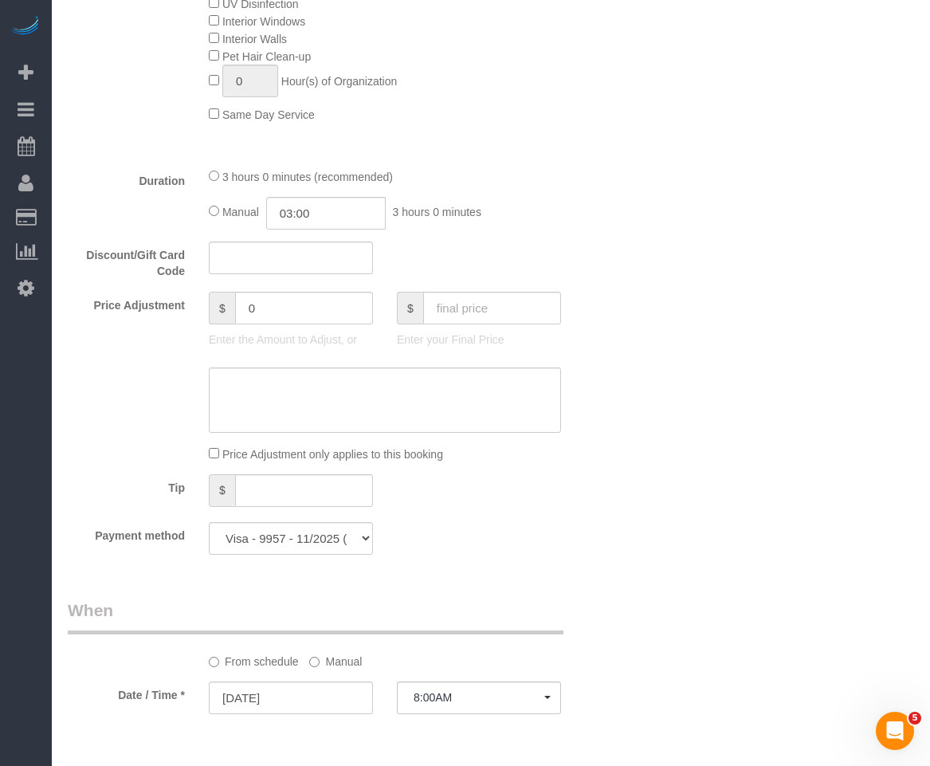
scroll to position [1434, 0]
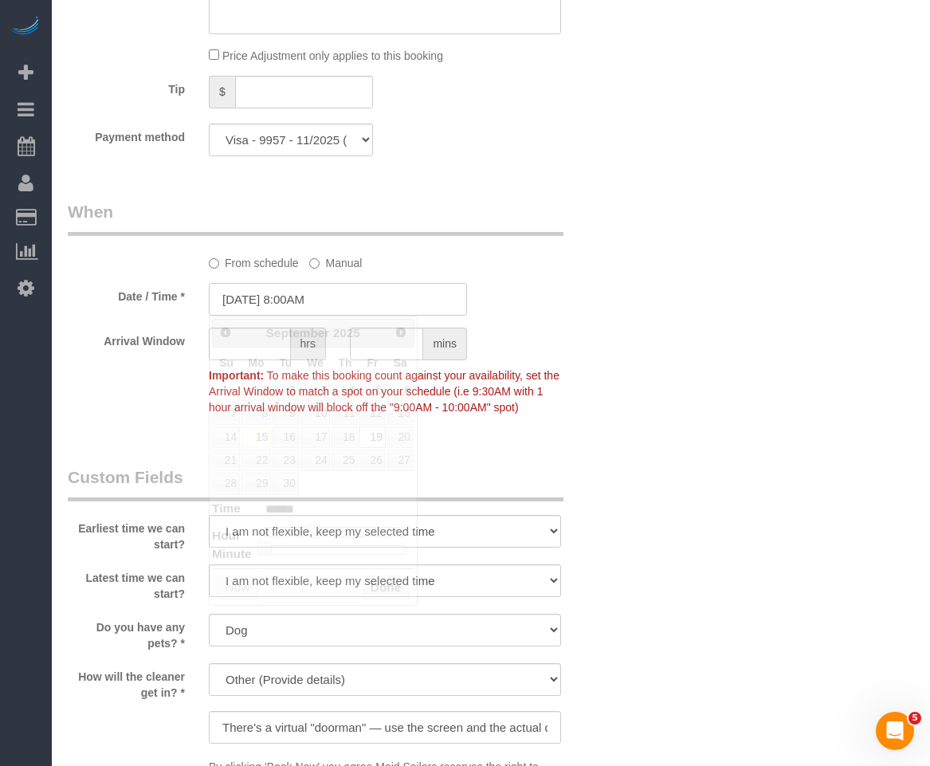
click at [362, 298] on input "09/19/2025 8:00AM" at bounding box center [338, 299] width 258 height 33
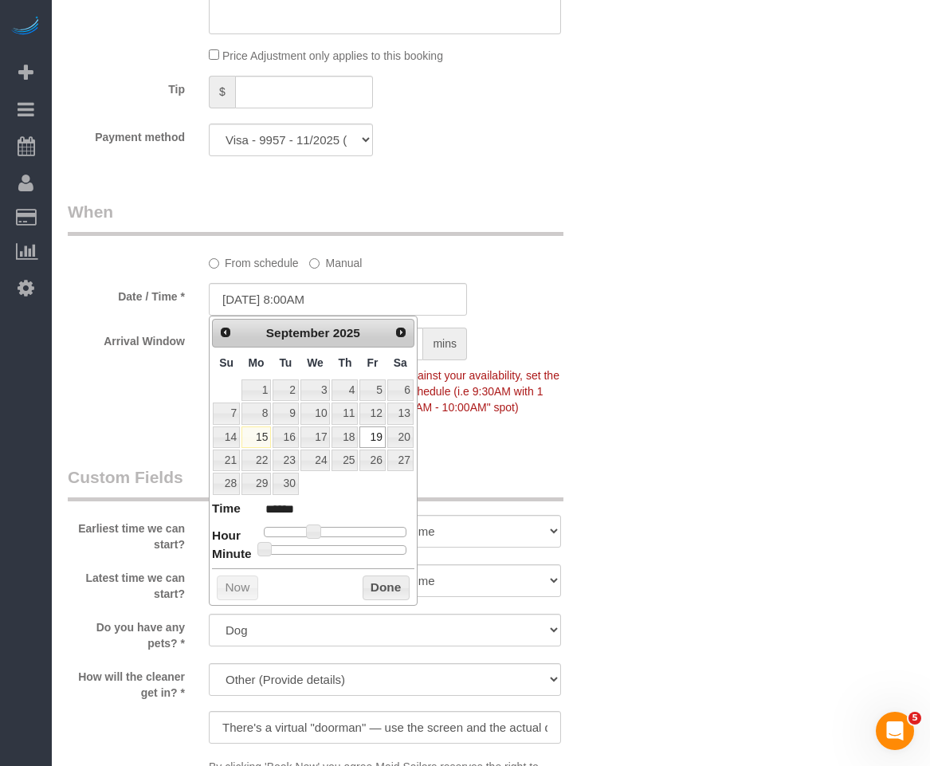
click at [335, 526] on dl "Time ****** Hour Minute Second Millisecond Microsecond Time Zone ***** ***** **…" at bounding box center [313, 527] width 202 height 55
type input "09/19/2025 12:00PM"
type input "*******"
type input "09/19/2025 11:00AM"
type input "*******"
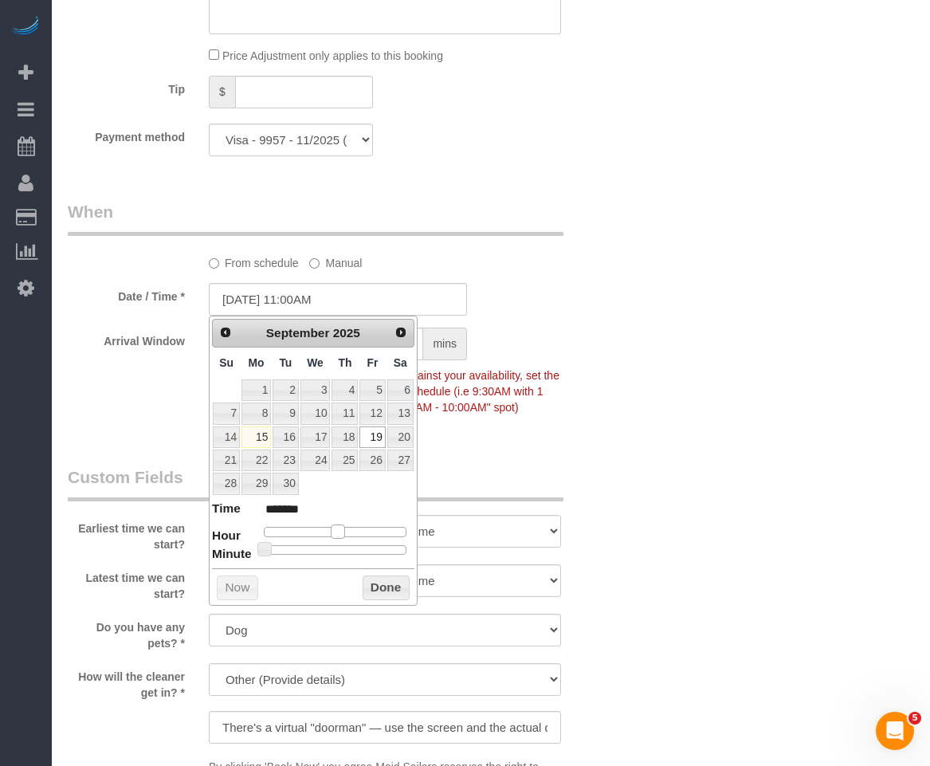
type input "09/19/2025 10:00AM"
type input "*******"
drag, startPoint x: 336, startPoint y: 533, endPoint x: 327, endPoint y: 533, distance: 9.6
click at [327, 533] on div at bounding box center [335, 532] width 143 height 10
type input "09/19/2025 10:15AM"
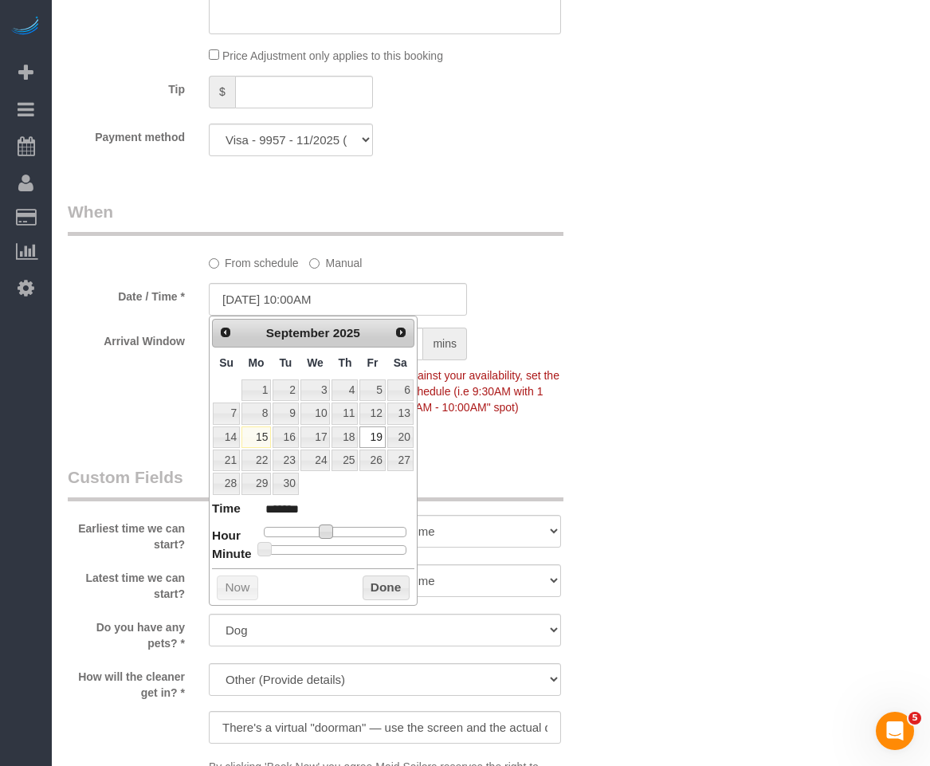
type input "*******"
type input "09/19/2025 10:20AM"
type input "*******"
type input "09/19/2025 10:25AM"
type input "*******"
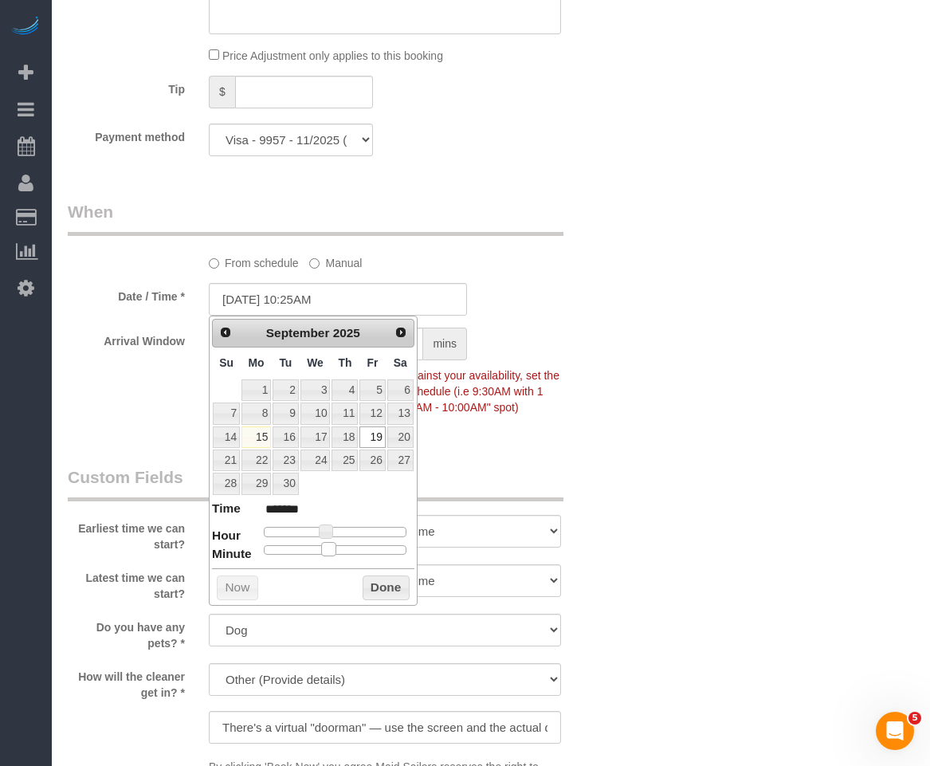
type input "09/19/2025 10:30AM"
type input "*******"
drag, startPoint x: 306, startPoint y: 550, endPoint x: 337, endPoint y: 552, distance: 31.2
click at [337, 552] on div at bounding box center [335, 550] width 143 height 10
click at [374, 585] on button "Done" at bounding box center [385, 587] width 47 height 25
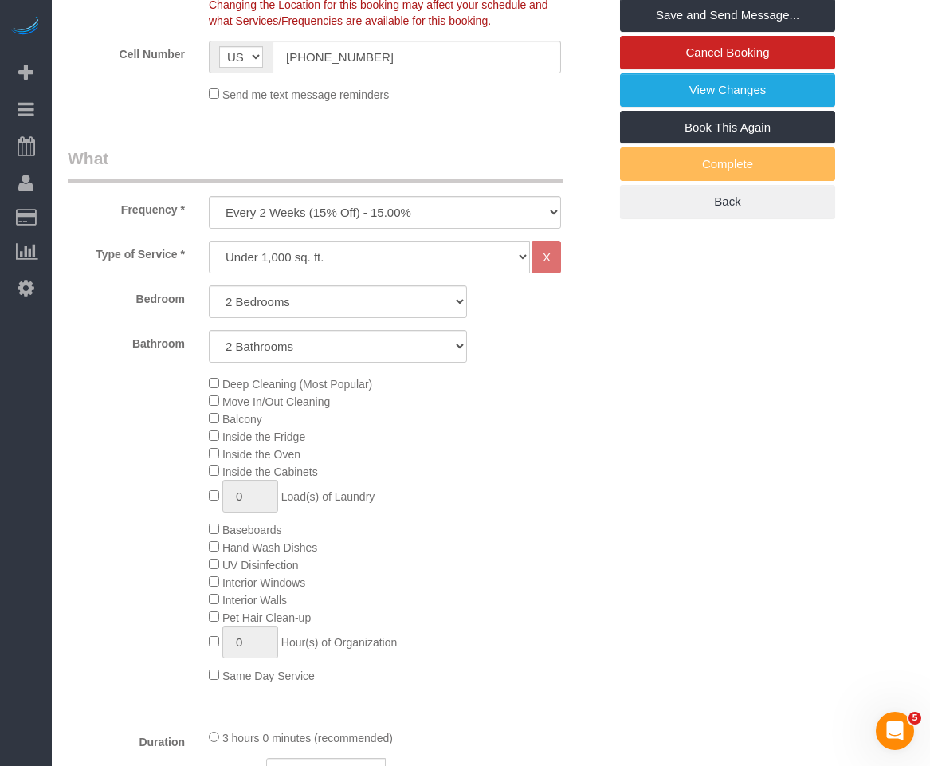
scroll to position [319, 0]
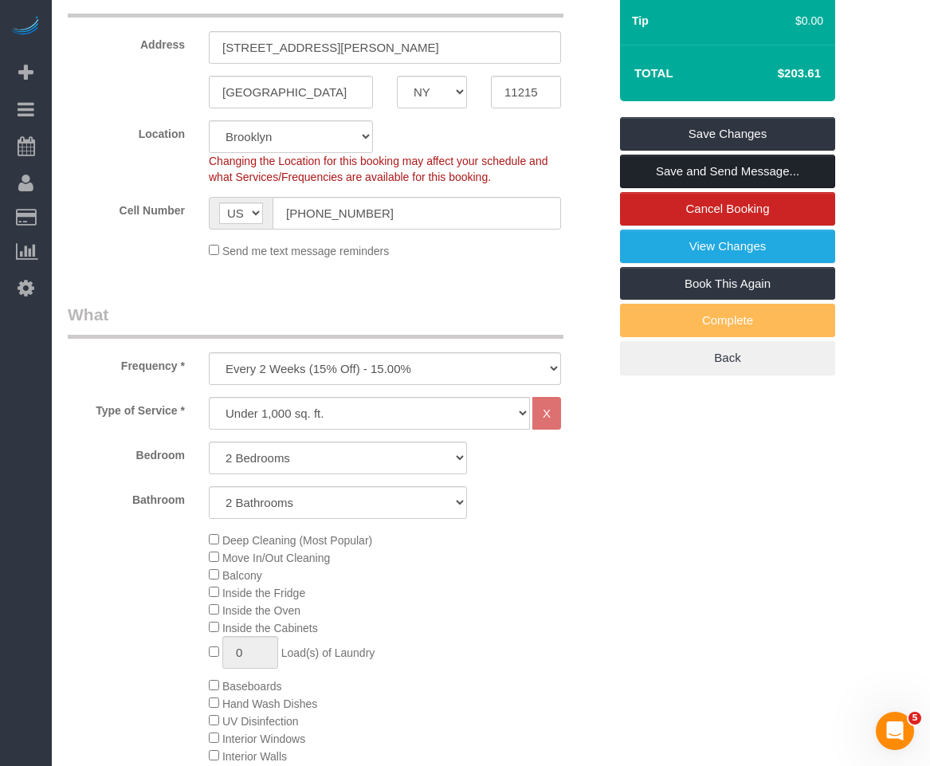
click at [665, 170] on link "Save and Send Message..." at bounding box center [727, 171] width 215 height 33
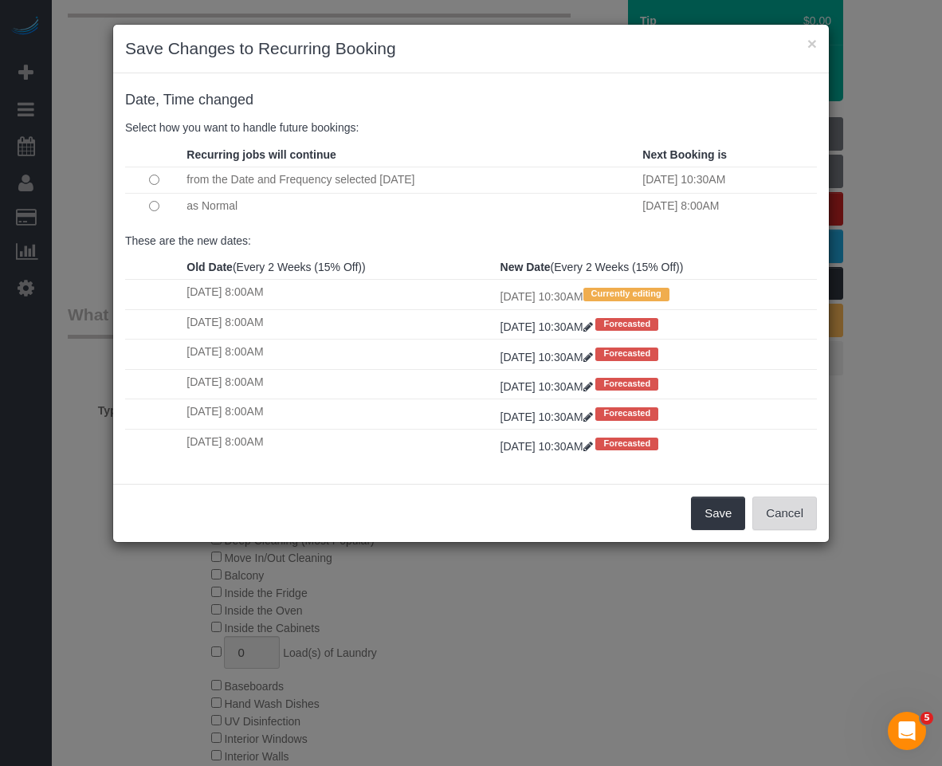
click at [801, 519] on button "Cancel" at bounding box center [784, 512] width 65 height 33
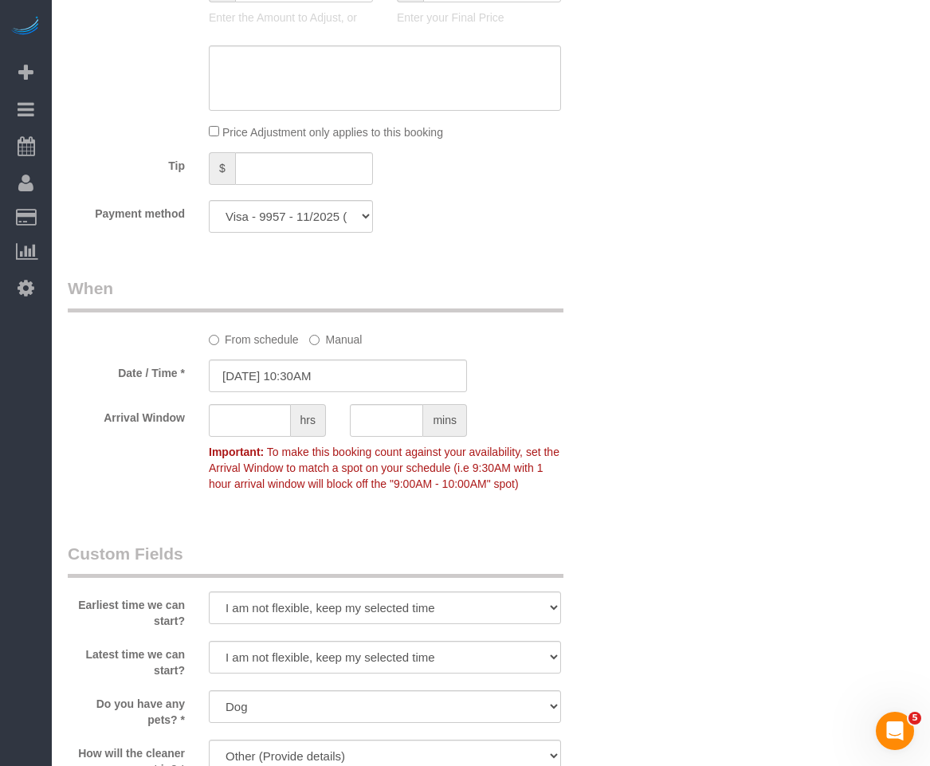
scroll to position [1593, 0]
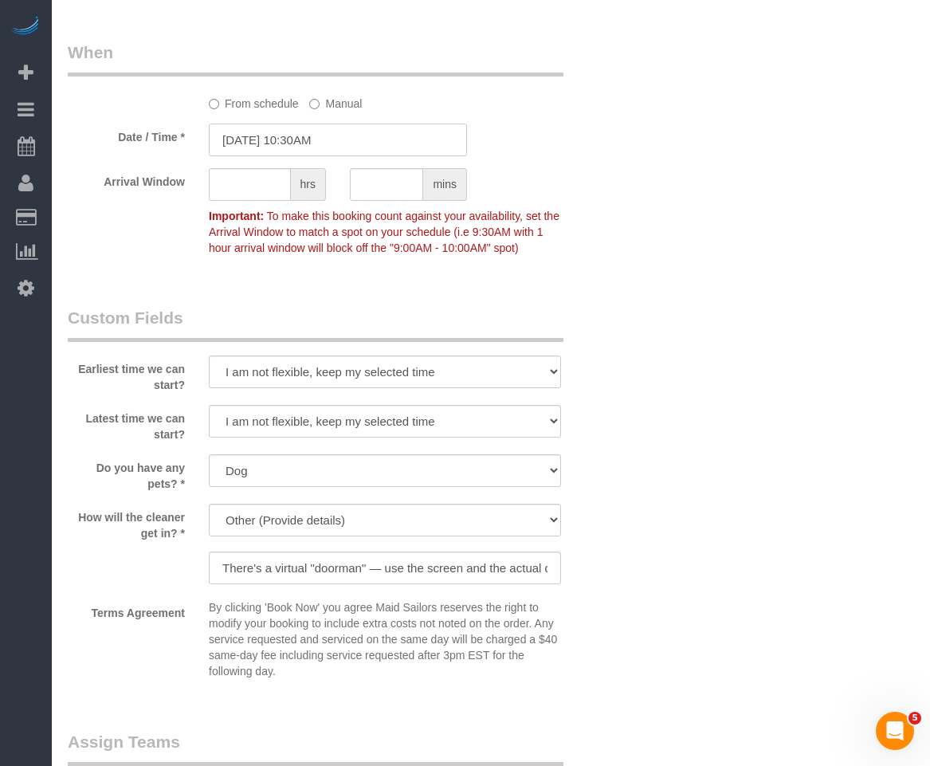
click at [332, 152] on input "09/19/2025 10:30AM" at bounding box center [338, 139] width 258 height 33
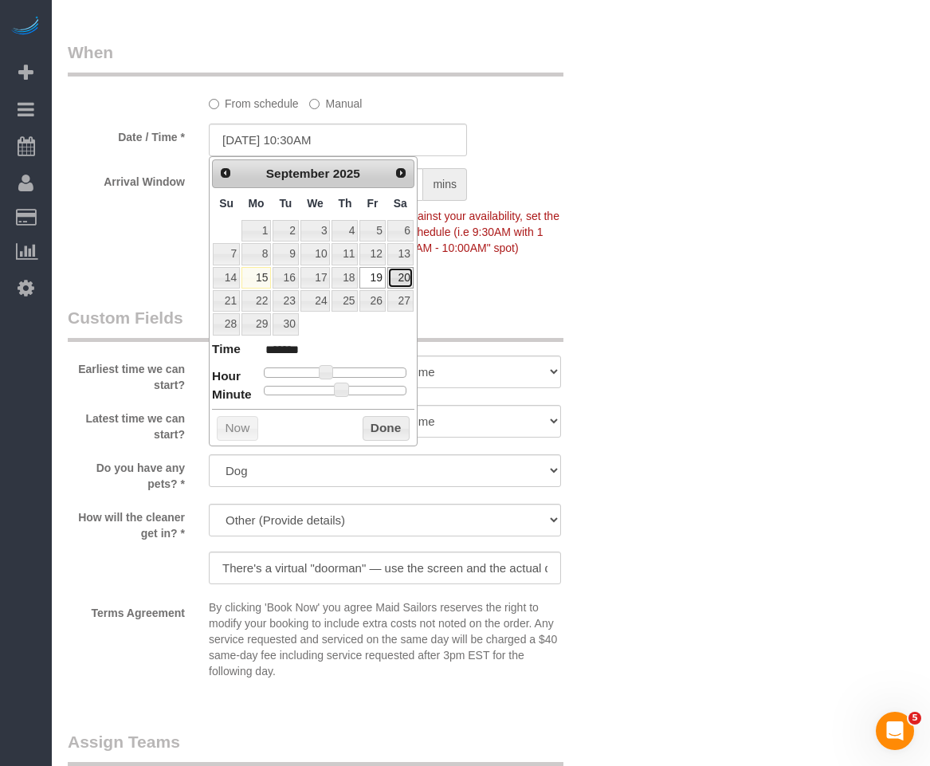
click at [408, 277] on link "20" at bounding box center [400, 278] width 26 height 22
type input "09/20/2025 10:30AM"
click at [381, 428] on button "Done" at bounding box center [385, 428] width 47 height 25
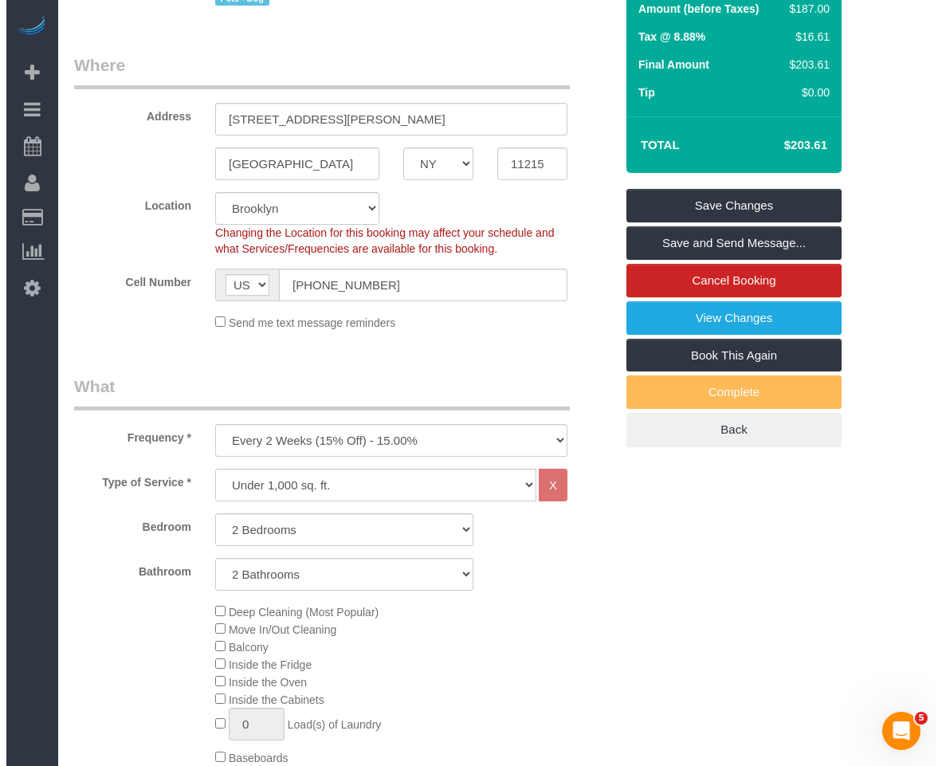
scroll to position [239, 0]
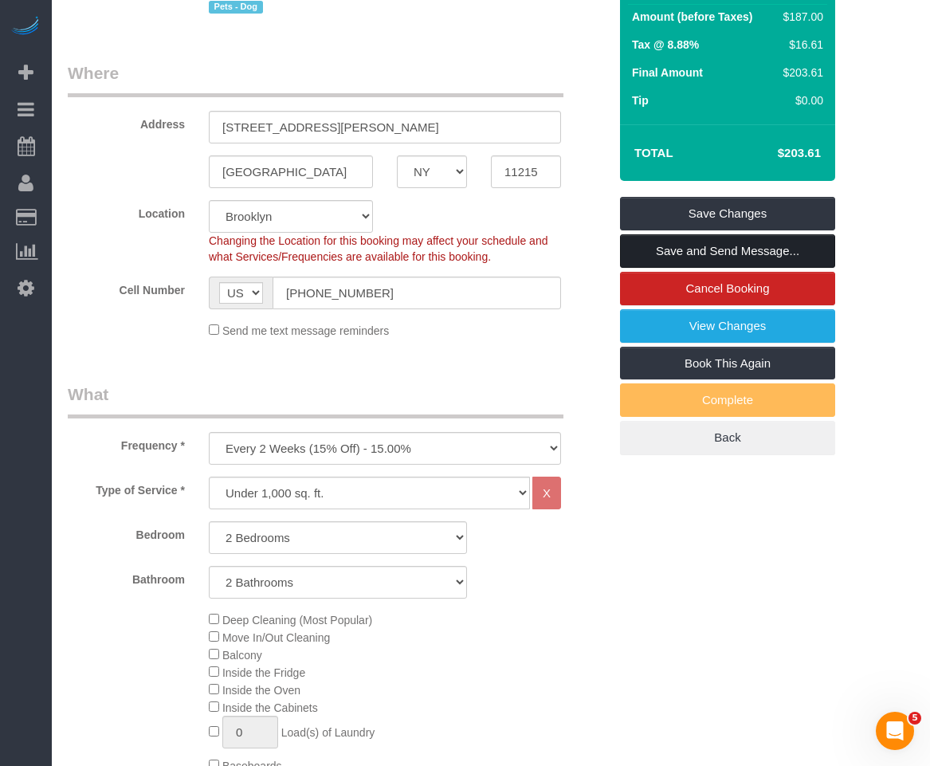
click at [695, 246] on link "Save and Send Message..." at bounding box center [727, 250] width 215 height 33
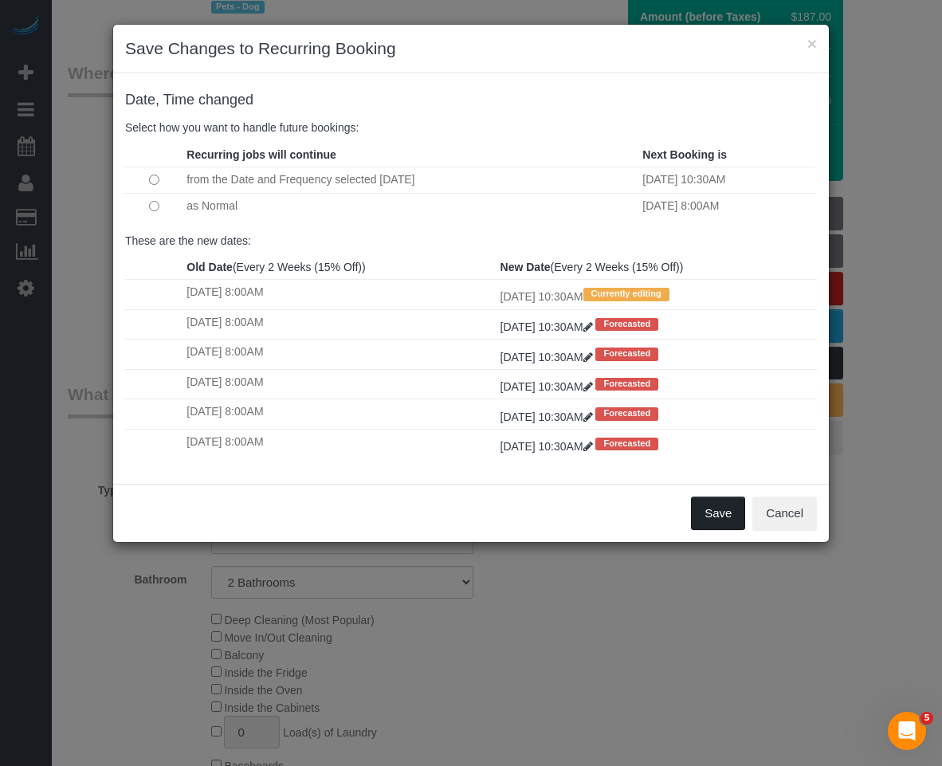
click at [714, 527] on button "Save" at bounding box center [718, 512] width 54 height 33
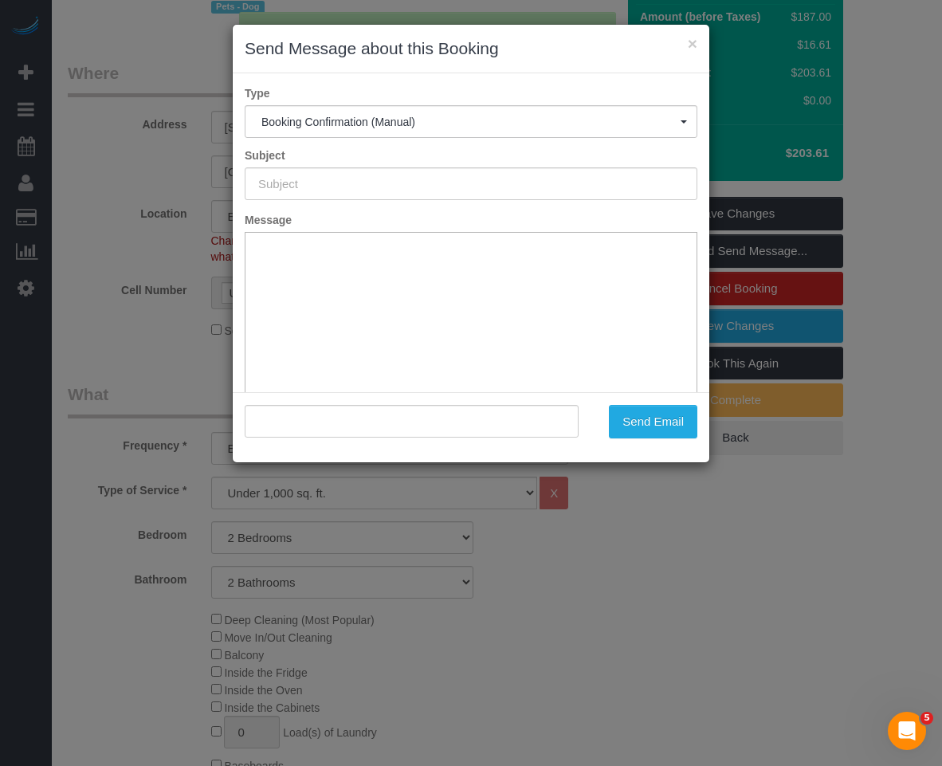
type input "Cleaning Confirmed for 09/20/2025 at 10:30am"
type input ""Miranda Lampke" <mcardlampke@gmail.com>"
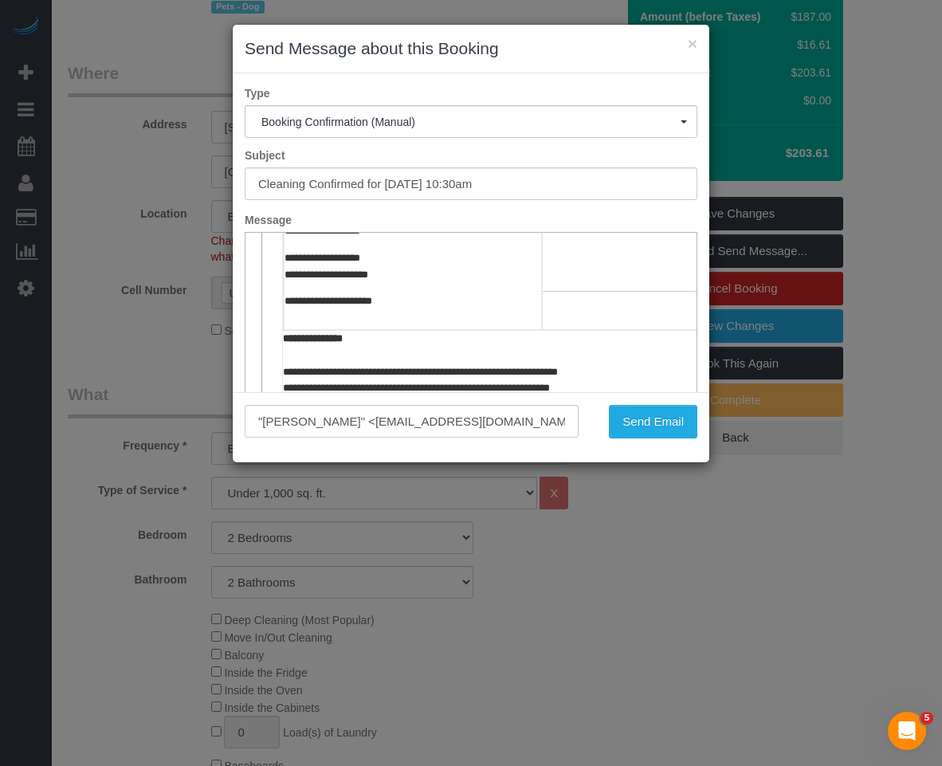
scroll to position [398, 0]
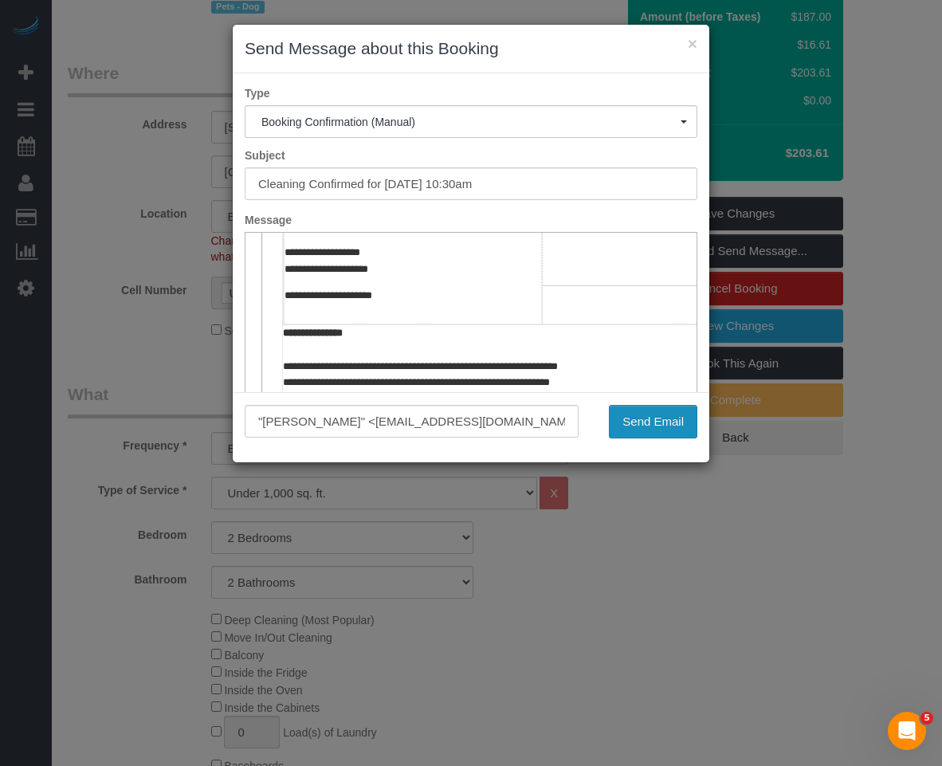
click at [621, 416] on button "Send Email" at bounding box center [653, 421] width 88 height 33
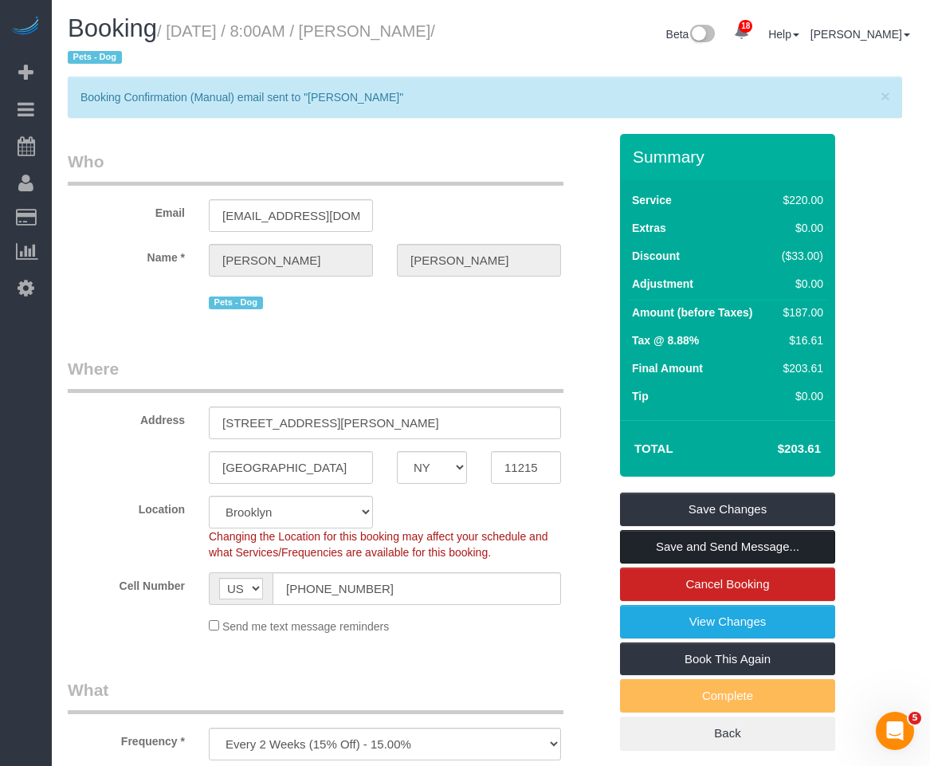
scroll to position [0, 0]
